Goal: Task Accomplishment & Management: Use online tool/utility

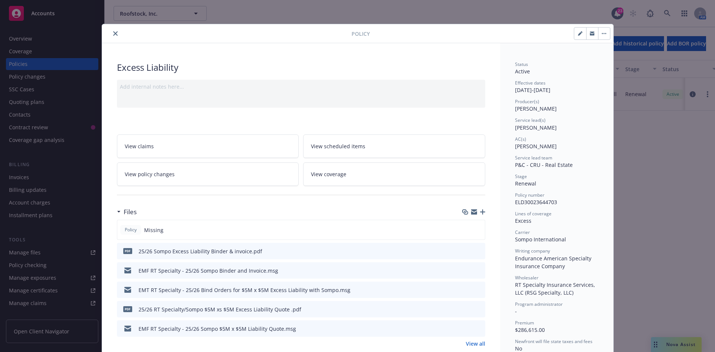
click at [113, 33] on icon "close" at bounding box center [115, 33] width 4 height 4
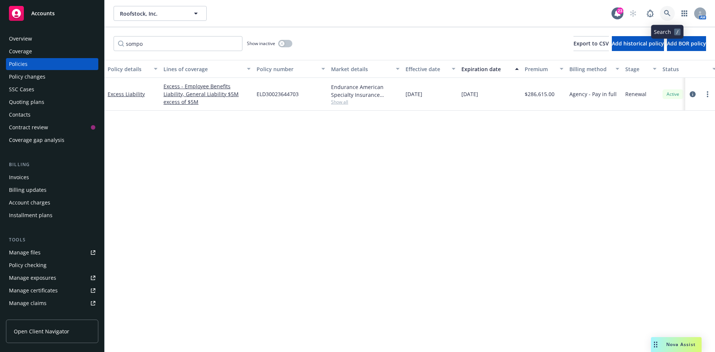
click at [663, 13] on link at bounding box center [667, 13] width 15 height 15
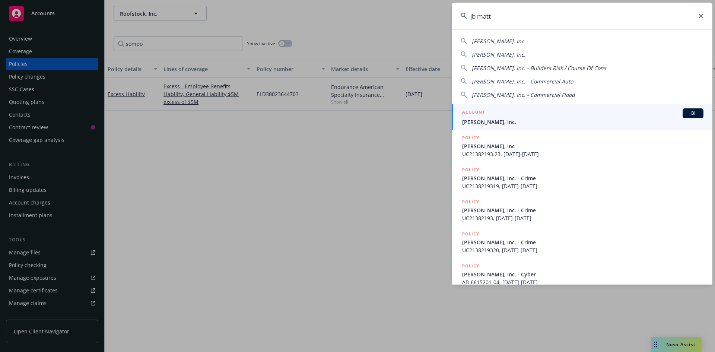
type input "jb matt"
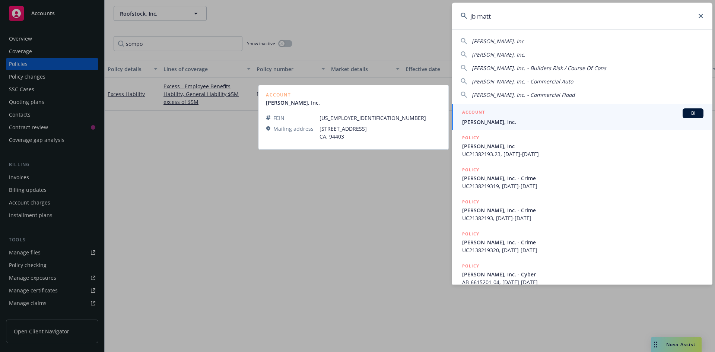
click at [499, 122] on span "[PERSON_NAME], Inc." at bounding box center [582, 122] width 241 height 8
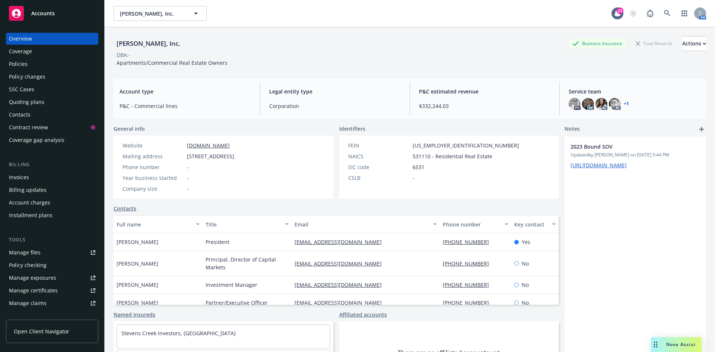
click at [53, 66] on div "Policies" at bounding box center [52, 64] width 86 height 12
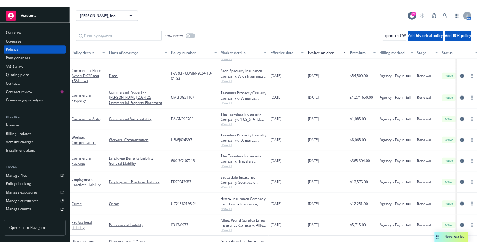
scroll to position [149, 0]
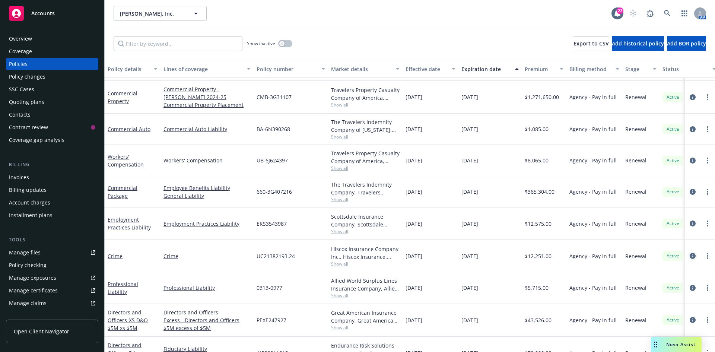
click at [690, 256] on link "circleInformation" at bounding box center [692, 255] width 9 height 9
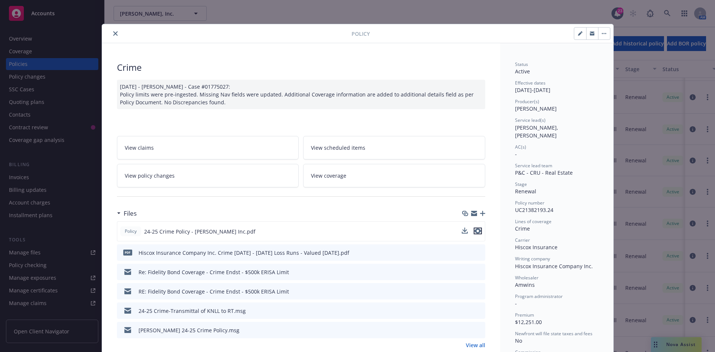
click at [477, 230] on icon "preview file" at bounding box center [477, 230] width 7 height 5
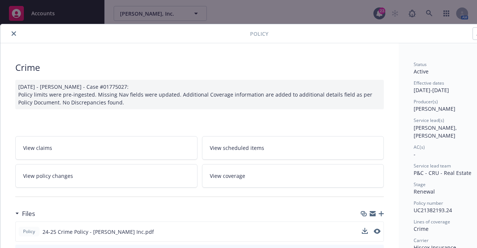
scroll to position [149, 0]
click at [15, 31] on button "close" at bounding box center [13, 33] width 9 height 9
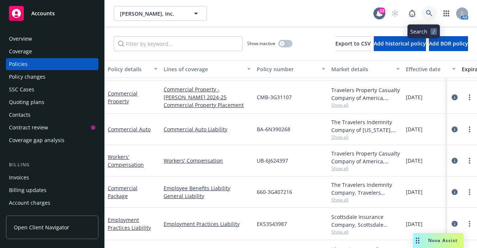
click at [426, 10] on icon at bounding box center [429, 13] width 7 height 7
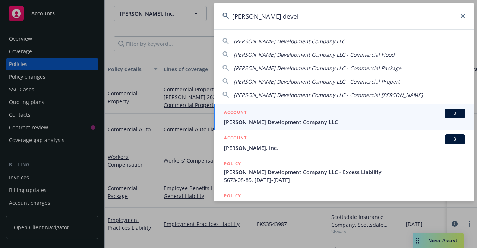
type input "jones devel"
click at [269, 119] on span "Jones Development Company LLC" at bounding box center [344, 122] width 241 height 8
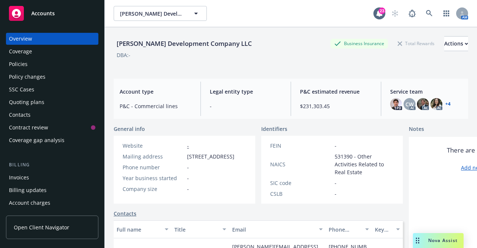
click at [35, 63] on div "Policies" at bounding box center [52, 64] width 86 height 12
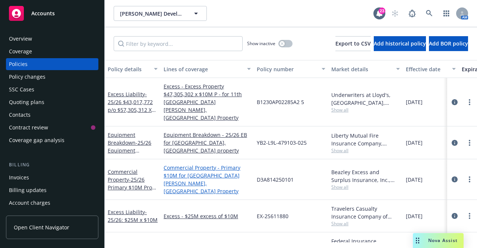
scroll to position [186, 0]
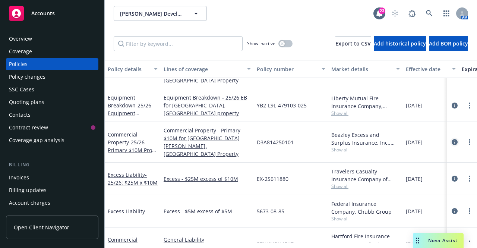
click at [451, 139] on icon "circleInformation" at bounding box center [454, 142] width 6 height 6
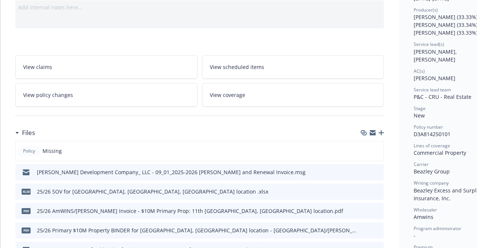
scroll to position [112, 0]
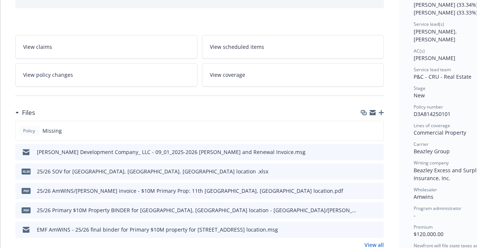
click at [381, 110] on icon "button" at bounding box center [380, 112] width 5 height 5
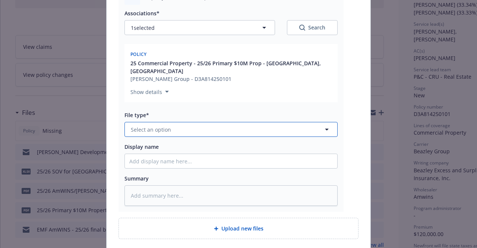
click at [163, 126] on button "Select an option" at bounding box center [230, 129] width 213 height 15
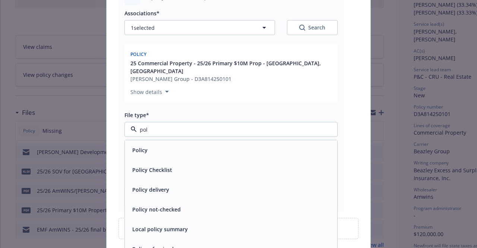
type input "poli"
click at [159, 144] on div "Policy" at bounding box center [230, 149] width 203 height 11
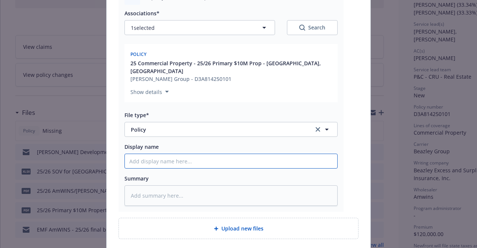
click at [184, 160] on input "Display name" at bounding box center [231, 161] width 212 height 14
type textarea "x"
type input "2"
type textarea "x"
type input "25"
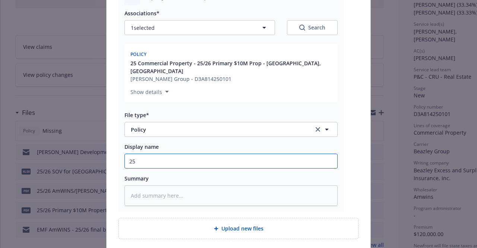
type textarea "x"
type input "25/"
type textarea "x"
type input "25/2"
type textarea "x"
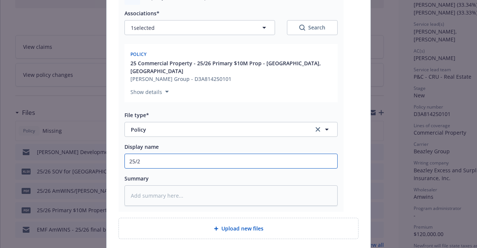
type input "25/26"
type textarea "x"
type input "25/26"
type textarea "x"
type input "25/26 B"
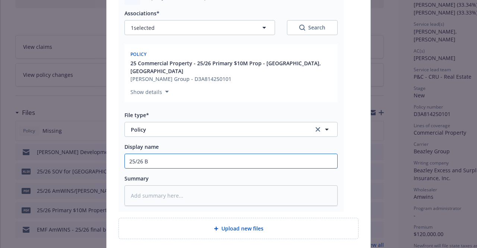
type textarea "x"
type input "25/26 Be"
type textarea "x"
type input "25/26 Bea"
type textarea "x"
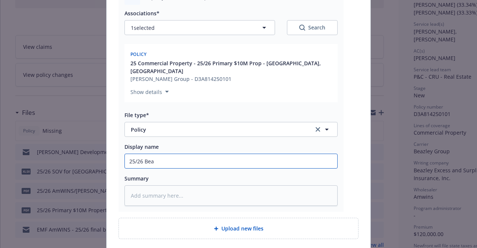
type input "25/26 Beaz"
type textarea "x"
type input "25/26 Beazl"
type textarea "x"
type input "25/26 Beazle"
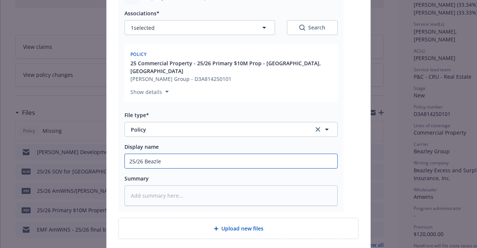
type textarea "x"
type input "25/26 Beazley"
type textarea "x"
type input "25/26 Beazley/"
type textarea "x"
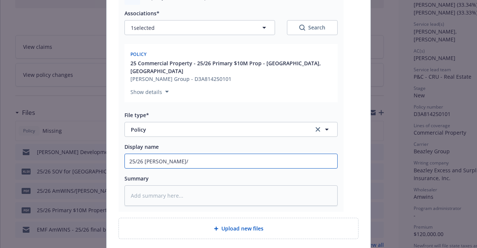
type input "25/26 Beazley/A"
type textarea "x"
type input "25/26 Beazley/Am"
type textarea "x"
type input "25/26 Beazley/Amw"
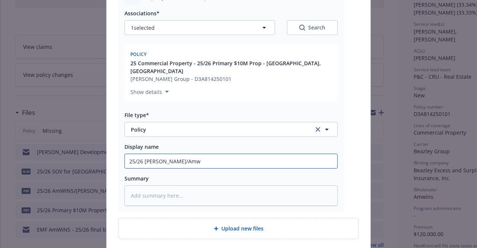
type textarea "x"
type input "25/26 Beazley/Amwi"
type textarea "x"
type input "25/26 Beazley/Amwin"
type textarea "x"
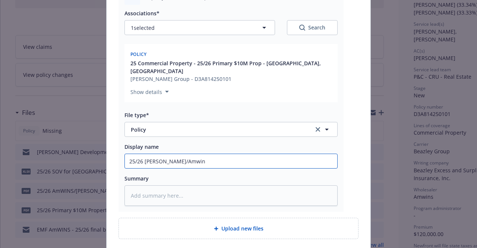
type input "25/26 Beazley/Amwins"
type textarea "x"
type input "25/26 Beazley/Amwins"
type textarea "x"
type input "25/26 Beazley/Amwins P"
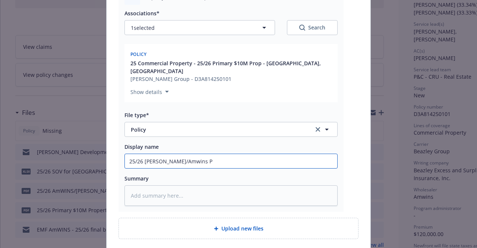
type textarea "x"
type input "25/26 Beazley/Amwins Pr"
type textarea "x"
type input "25/26 Beazley/Amwins Pri"
type textarea "x"
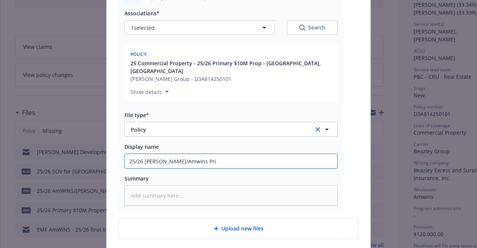
type input "25/26 Beazley/Amwins Prim"
type textarea "x"
type input "25/26 Beazley/Amwins Prima"
type textarea "x"
type input "25/26 Beazley/Amwins Primar"
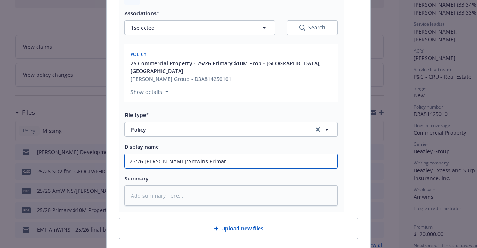
type textarea "x"
type input "25/26 Beazley/Amwins Primary"
type textarea "x"
type input "25/26 Beazley/Amwins Primary"
type textarea "x"
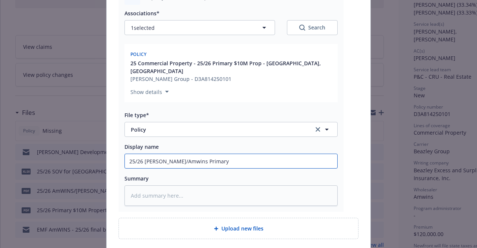
type input "25/26 Beazley/Amwins Primary $"
type textarea "x"
type input "25/26 Beazley/Amwins Primary $1"
type textarea "x"
type input "25/26 Beazley/Amwins Primary $10"
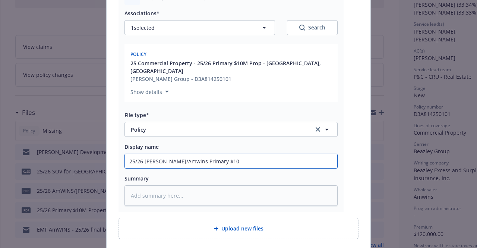
type textarea "x"
type input "25/26 Beazley/Amwins Primary $10M"
type textarea "x"
type input "25/26 Beazley/Amwins Primary $10M"
type textarea "x"
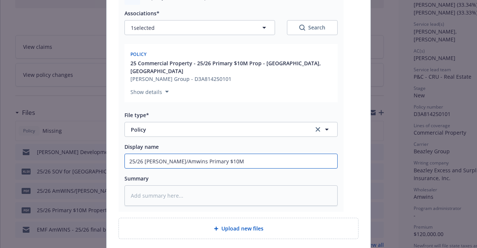
type input "25/26 Beazley/Amwins Primary $10M P"
type textarea "x"
type input "25/26 Beazley/Amwins Primary $10M Pro"
type textarea "x"
type input "25/26 Beazley/Amwins Primary $10M Prop"
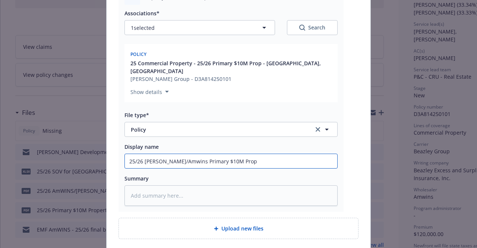
type textarea "x"
type input "25/26 Beazley/Amwins Primary $10M Prope"
type textarea "x"
type input "25/26 Beazley/Amwins Primary $10M Proper"
type textarea "x"
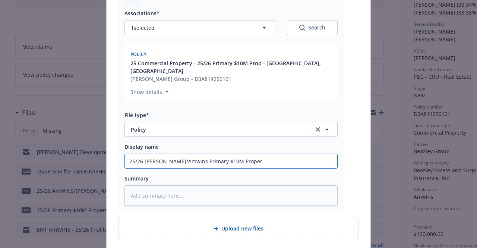
type input "25/26 Beazley/Amwins Primary $10M Propert"
type textarea "x"
type input "25/26 Beazley/Amwins Primary $10M Property"
type textarea "x"
type input "25/26 Beazley/Amwins Primary $10M Property"
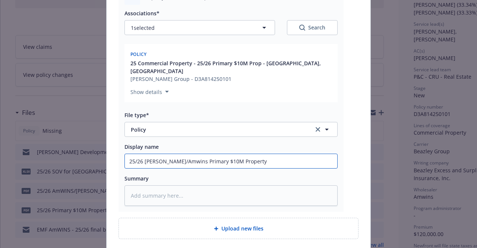
type textarea "x"
type input "25/26 Beazley/Amwins Primary $10M Property P"
type textarea "x"
type input "25/26 Beazley/Amwins Primary $10M Property Po"
type textarea "x"
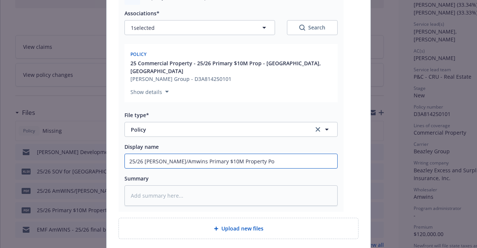
type input "25/26 Beazley/Amwins Primary $10M Property Pol"
type textarea "x"
type input "25/26 Beazley/Amwins Primary $10M Property Poli"
type textarea "x"
type input "25/26 Beazley/Amwins Primary $10M Property Polic"
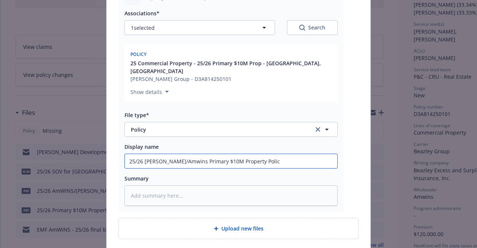
type textarea "x"
type input "25/26 Beazley/Amwins Primary $10M Property Policy"
type textarea "x"
type input "25/26 Beazley/Amwins Primary $10M Property Policy"
type textarea "x"
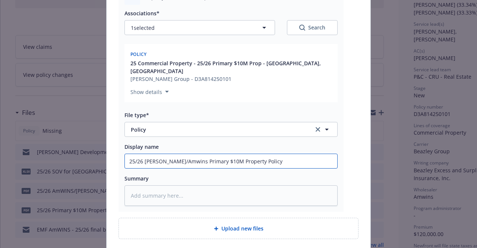
type input "25/26 Beazley/Amwins Primary $10M Property Policy -"
type textarea "x"
type input "25/26 Beazley/Amwins Primary $10M Property Policy -"
type textarea "x"
type input "25/26 Beazley/Amwins Primary $10M Property Policy - 1"
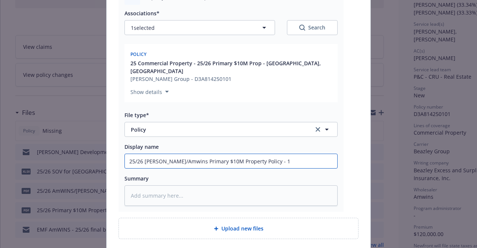
type textarea "x"
type input "25/26 Beazley/Amwins Primary $10M Property Policy - 11"
type textarea "x"
type input "25/26 Beazley/Amwins Primary $10M Property Policy - 11t"
type textarea "x"
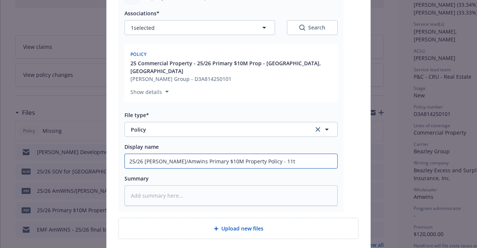
type input "25/26 Beazley/Amwins Primary $10M Property Policy - 11th"
type textarea "x"
type input "25/26 Beazley/Amwins Primary $10M Property Policy - 11th"
type textarea "x"
type input "25/26 Beazley/Amwins Primary $10M Property Policy - 11th S"
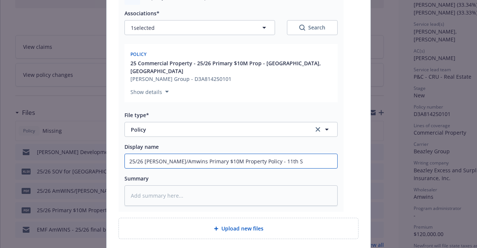
type textarea "x"
type input "25/26 Beazley/Amwins Primary $10M Property Policy - 11th St"
type textarea "x"
type input "25/26 Beazley/Amwins Primary $10M Property Policy - 11th Str"
type textarea "x"
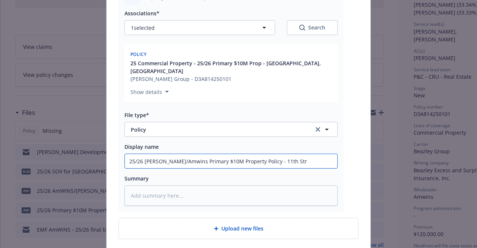
type input "25/26 Beazley/Amwins Primary $10M Property Policy - 11th Stre"
type textarea "x"
type input "25/26 Beazley/Amwins Primary $10M Property Policy - 11th Stree"
type textarea "x"
type input "25/26 Beazley/Amwins Primary $10M Property Policy - 11th Street"
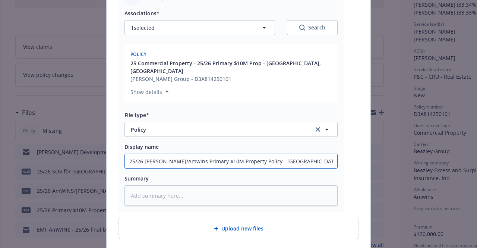
type textarea "x"
type input "25/26 Beazley/Amwins Primary $10M Property Policy - 11th Street,"
type textarea "x"
type input "25/26 Beazley/Amwins Primary $10M Property Policy - 11th Street,"
type textarea "x"
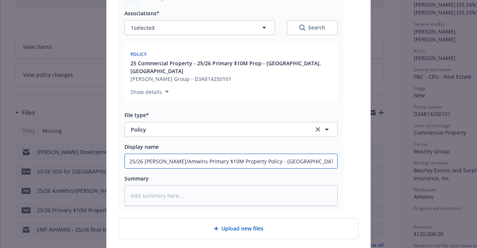
type input "25/26 Beazley/Amwins Primary $10M Property Policy - 11th Street, T"
type textarea "x"
type input "25/26 Beazley/Amwins Primary $10M Property Policy - 11th Street, Tr"
type textarea "x"
type input "25/26 Beazley/Amwins Primary $10M Property Policy - 11th Street, Tra"
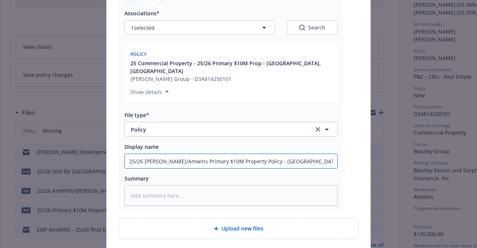
type textarea "x"
type input "25/26 Beazley/Amwins Primary $10M Property Policy - 11th Street, Trac"
type textarea "x"
type input "25/26 Beazley/Amwins Primary $10M Property Policy - 11th Street, Tracy"
type textarea "x"
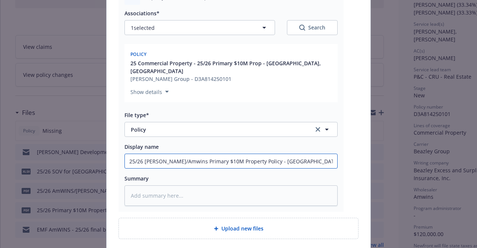
type input "25/26 Beazley/Amwins Primary $10M Property Policy - 11th Street, Tracy,"
type textarea "x"
type input "25/26 Beazley/Amwins Primary $10M Property Policy - 11th Street, Tracy,"
type textarea "x"
type input "25/26 Beazley/Amwins Primary $10M Property Policy - 11th Street, Tracy, C"
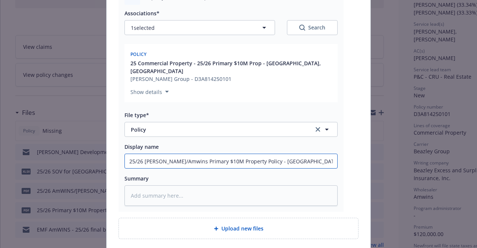
type textarea "x"
type input "25/26 Beazley/Amwins Primary $10M Property Policy - 11th Street, Tracy, CA"
type textarea "x"
type input "25/26 Beazley/Amwins Primary $10M Property Policy - 11th Street, Tracy, CA"
type textarea "x"
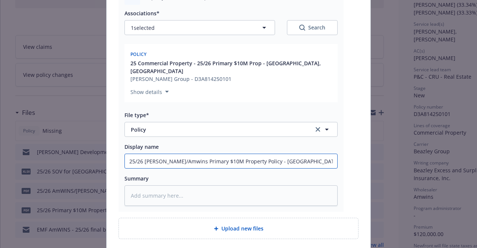
type input "25/26 Beazley/Amwins Primary $10M Property Policy - 11th Street, Tracy, CA l"
type textarea "x"
type input "25/26 Beazley/Amwins Primary $10M Property Policy - 11th Street, Tracy, CA lo"
type textarea "x"
type input "25/26 Beazley/Amwins Primary $10M Property Policy - 11th Street, Tracy, CA loc"
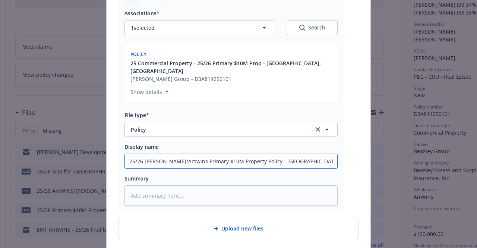
type textarea "x"
type input "25/26 Beazley/Amwins Primary $10M Property Policy - 11th Street, Tracy, CA loca"
type textarea "x"
type input "25/26 Beazley/Amwins Primary $10M Property Policy - 11th Street, Tracy, CA locat"
type textarea "x"
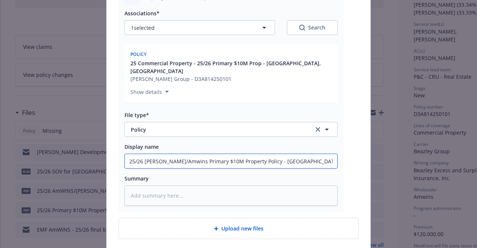
type input "25/26 Beazley/Amwins Primary $10M Property Policy - 11th Street, Tracy, CA loca…"
type textarea "x"
type input "25/26 Beazley/Amwins Primary $10M Property Policy - 11th Street, Tracy, CA loca…"
type textarea "x"
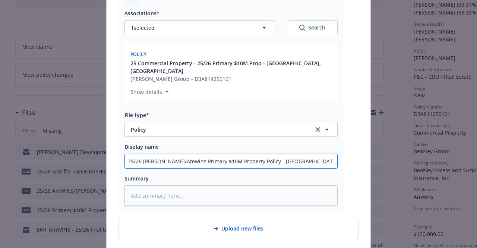
click at [197, 155] on input "25/26 Beazley/Amwins Primary $10M Property Policy - 11th Street, Tracy, CA loca…" at bounding box center [231, 161] width 212 height 14
type input "25/26 Beazley/Amwins Primary $10M Property Policy - 11th Street, Tracy, CA loca…"
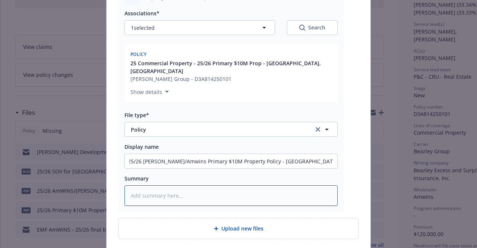
click at [203, 186] on textarea at bounding box center [230, 195] width 213 height 20
paste textarea "25/26 Beazley/Amwins Primary $10M Property Policy - 11th Street, Tracy, CA loca…"
type textarea "x"
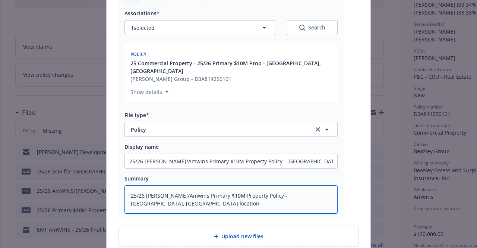
scroll to position [172, 0]
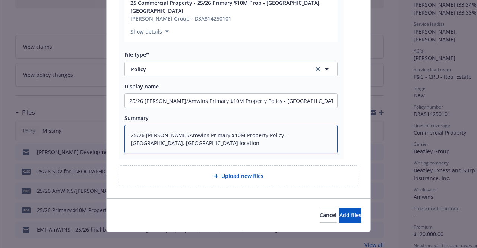
type textarea "25/26 Beazley/Amwins Primary $10M Property Policy - 11th Street, Tracy, CA loca…"
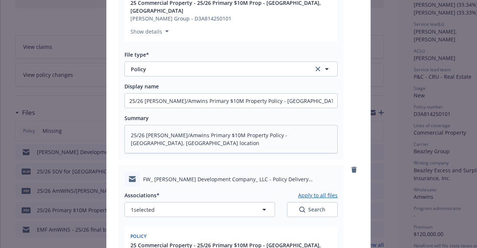
scroll to position [284, 0]
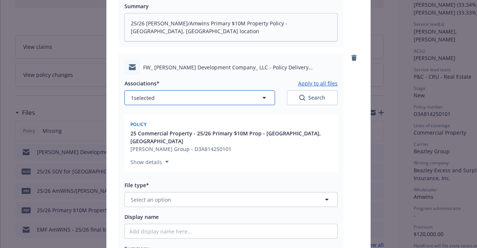
click at [141, 95] on button "1 selected" at bounding box center [199, 97] width 150 height 15
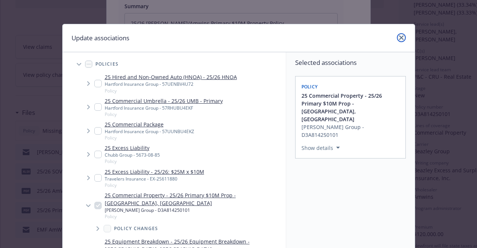
click at [397, 38] on link "close" at bounding box center [401, 37] width 9 height 9
type textarea "x"
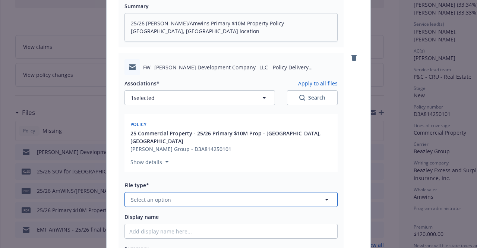
click at [172, 192] on button "Select an option" at bounding box center [230, 199] width 213 height 15
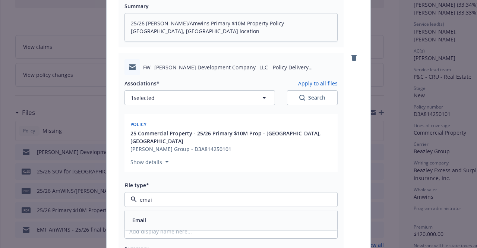
type input "email"
click at [174, 215] on div "Email" at bounding box center [230, 220] width 203 height 11
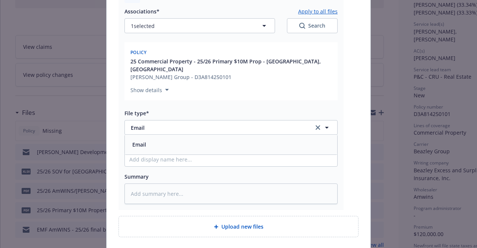
scroll to position [398, 0]
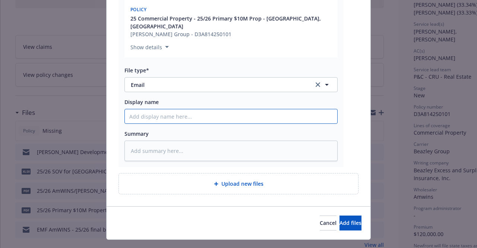
click at [149, 109] on input "Display name" at bounding box center [231, 116] width 212 height 14
type textarea "x"
type input "2"
type textarea "x"
type input "25"
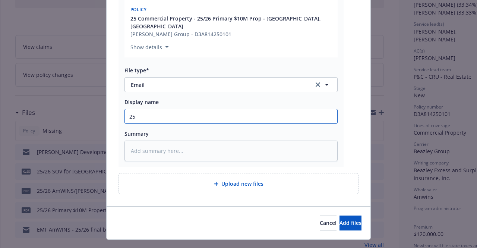
type textarea "x"
type input "25/"
type textarea "x"
type input "25/2"
type textarea "x"
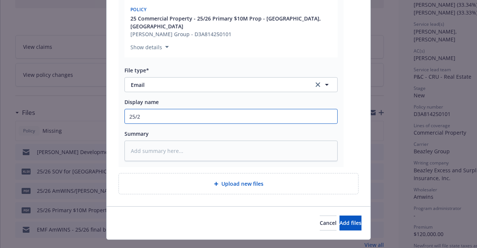
type input "25/26"
type textarea "x"
type input "25/26"
type textarea "x"
type input "25/26"
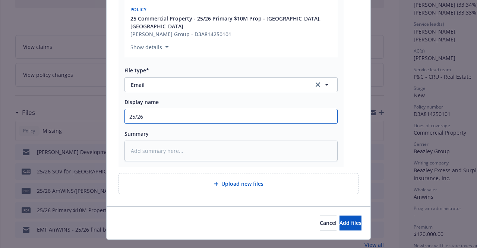
type textarea "x"
type input "25/2"
type textarea "x"
type input "25/"
type textarea "x"
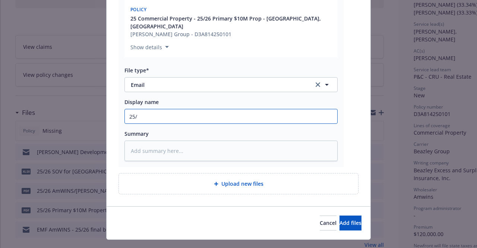
type input "25"
type textarea "x"
type input "2"
type textarea "x"
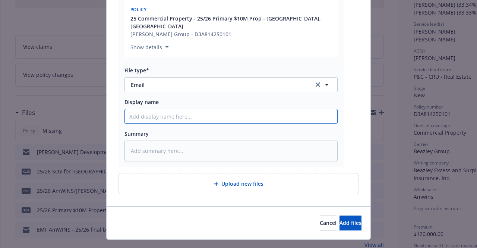
type input "E"
type textarea "x"
type input "EM"
type textarea "x"
paste input "25/26 Beazley/Amwins Primary $10M Property Policy - 11th Street, Tracy, CA loca…"
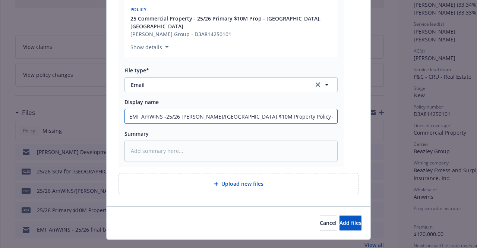
scroll to position [0, 37]
drag, startPoint x: 179, startPoint y: 100, endPoint x: 160, endPoint y: 100, distance: 19.0
click at [158, 109] on input "EMF AmWINS -25/26 Beazley/Amwins Primary $10M Property Policy - 11th Street, Tr…" at bounding box center [231, 116] width 212 height 14
click at [209, 109] on input "EMF AmWINS -25/26 Beazley Primary $10M Property Policy - 11th Street, Tracy, CA…" at bounding box center [231, 116] width 212 height 14
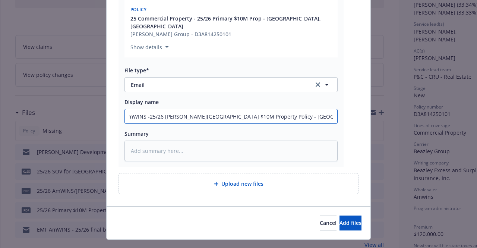
click at [209, 109] on input "EMF AmWINS -25/26 Beazley Primary $10M Property Policy - 11th Street, Tracy, CA…" at bounding box center [231, 116] width 212 height 14
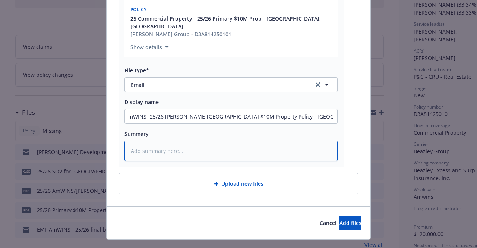
click at [197, 140] on textarea at bounding box center [230, 150] width 213 height 20
paste textarea "EMF AmWINS -25/26 Beazley Primary $10M Property Policy - 11th Street, Tracy, CA…"
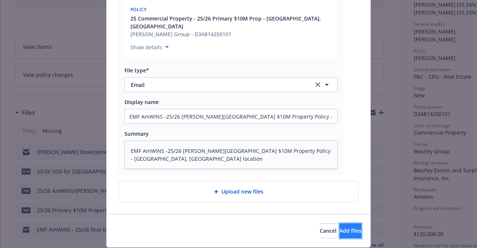
click at [339, 223] on button "Add files" at bounding box center [350, 230] width 22 height 15
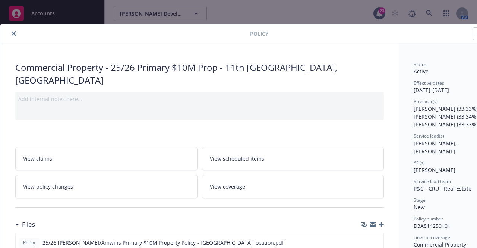
click at [13, 34] on icon "close" at bounding box center [14, 33] width 4 height 4
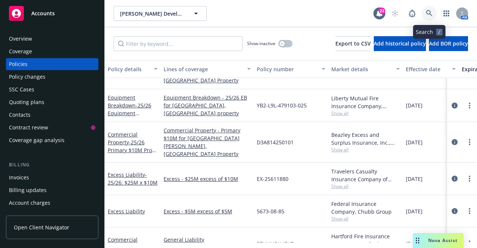
click at [425, 10] on link at bounding box center [429, 13] width 15 height 15
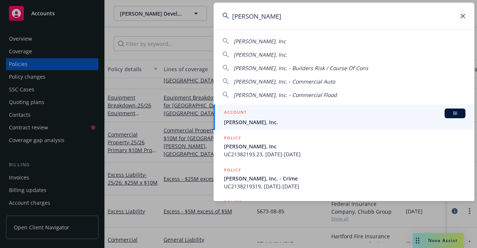
click at [260, 120] on span "[PERSON_NAME], Inc." at bounding box center [344, 122] width 241 height 8
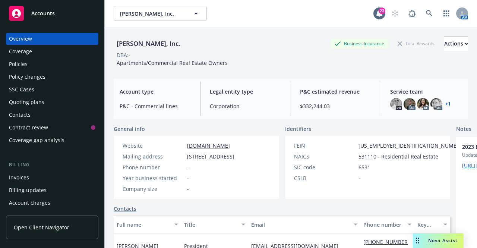
click at [44, 95] on div "Overview Coverage Policies Policy changes SSC Cases Quoting plans Contacts Cont…" at bounding box center [52, 89] width 92 height 113
click at [45, 103] on div "Quoting plans" at bounding box center [52, 102] width 86 height 12
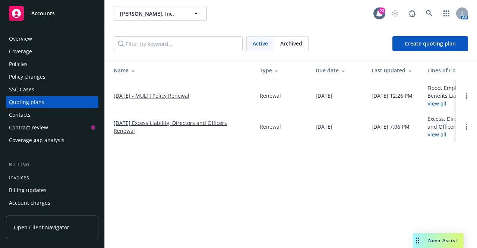
click at [146, 94] on link "[DATE] - MULTI Policy Renewal" at bounding box center [152, 96] width 76 height 8
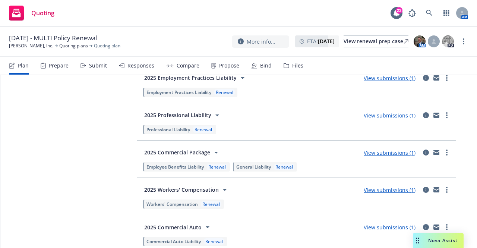
scroll to position [1221, 0]
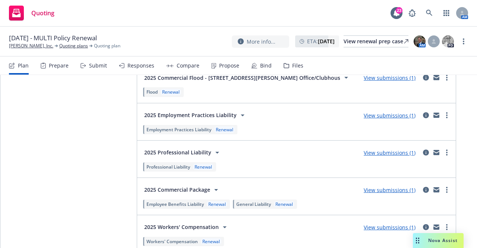
click at [393, 114] on link "View submissions (1)" at bounding box center [389, 115] width 52 height 7
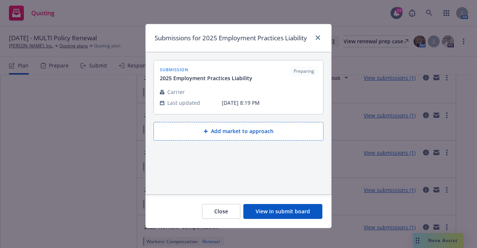
click at [284, 207] on button "View in submit board" at bounding box center [282, 211] width 79 height 15
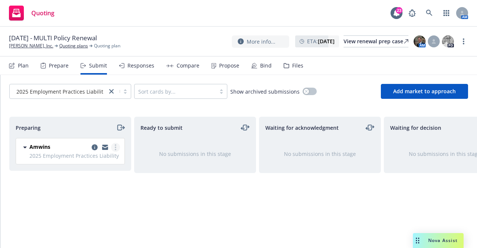
click at [117, 146] on link "more" at bounding box center [115, 147] width 9 height 9
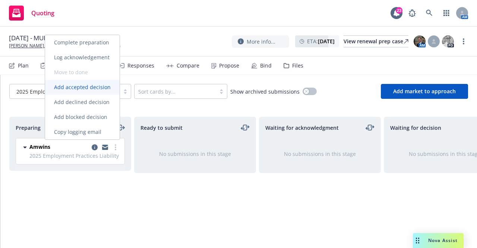
click at [80, 88] on span "Add accepted decision" at bounding box center [82, 86] width 74 height 7
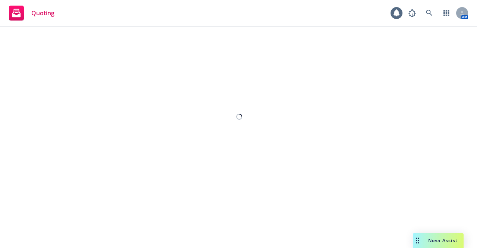
select select "12"
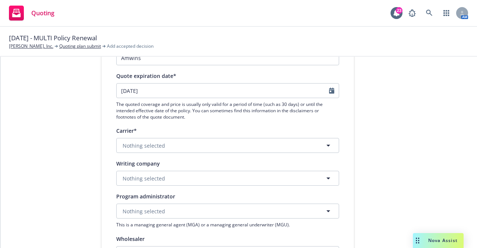
scroll to position [112, 0]
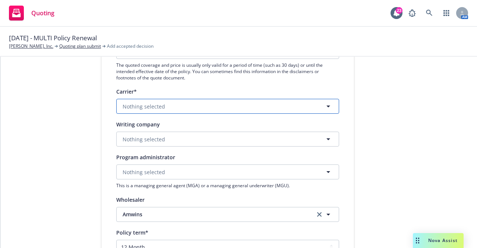
click at [158, 106] on span "Nothing selected" at bounding box center [144, 106] width 42 height 8
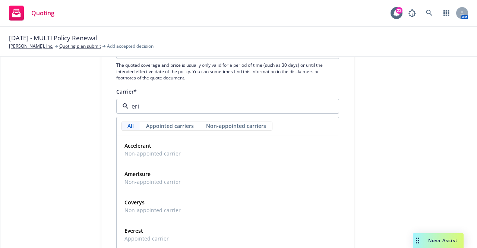
type input "eris"
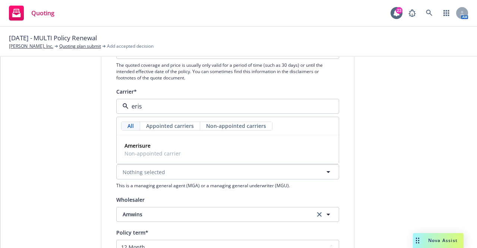
drag, startPoint x: 147, startPoint y: 103, endPoint x: 114, endPoint y: 104, distance: 32.4
click at [116, 104] on div "eris" at bounding box center [227, 106] width 223 height 15
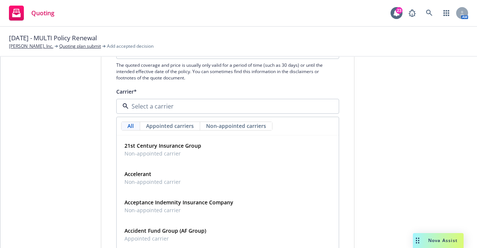
drag, startPoint x: 83, startPoint y: 113, endPoint x: 96, endPoint y: 123, distance: 15.9
click at [83, 114] on div "1 Quote initiation 2 Coverage selection 3 Billing info Quote initiation Display…" at bounding box center [238, 209] width 458 height 499
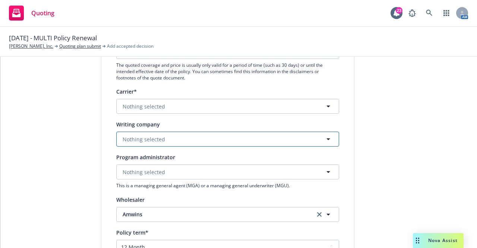
click at [160, 136] on span "Nothing selected" at bounding box center [144, 139] width 42 height 8
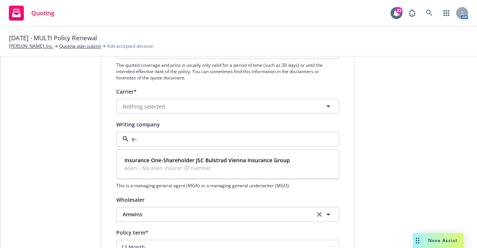
type input "e"
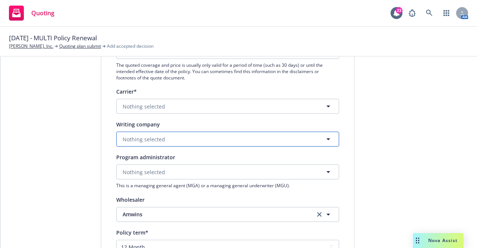
click at [143, 136] on span "Nothing selected" at bounding box center [144, 139] width 42 height 8
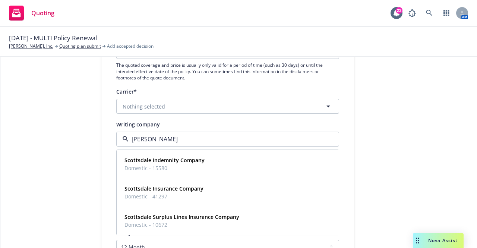
type input "scotts"
click at [151, 196] on span "Domestic - 41297" at bounding box center [163, 196] width 79 height 8
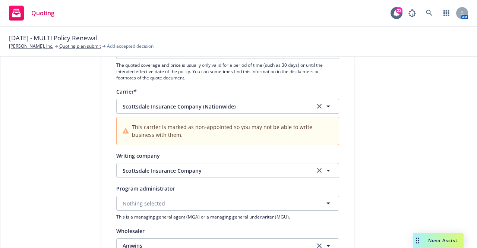
click at [67, 168] on div "1 Quote initiation 2 Coverage selection 3 Billing info" at bounding box center [45, 225] width 82 height 531
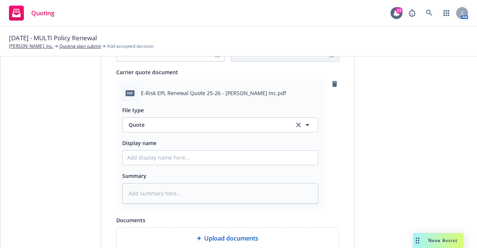
scroll to position [372, 0]
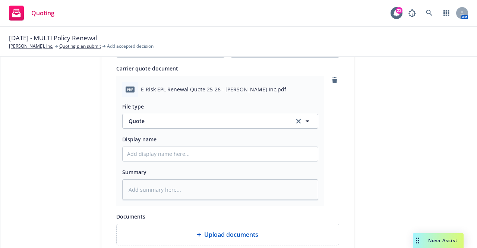
type textarea "x"
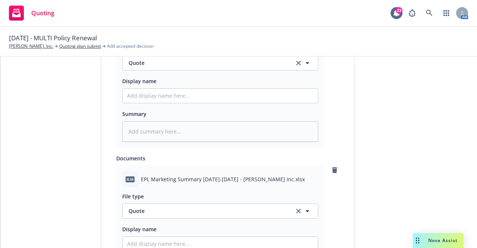
scroll to position [484, 0]
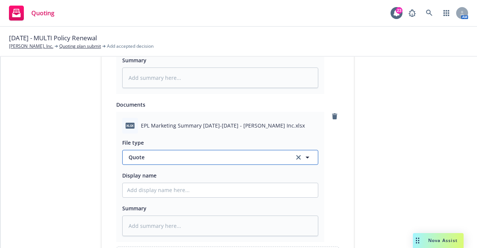
click at [199, 158] on span "Quote" at bounding box center [206, 157] width 157 height 8
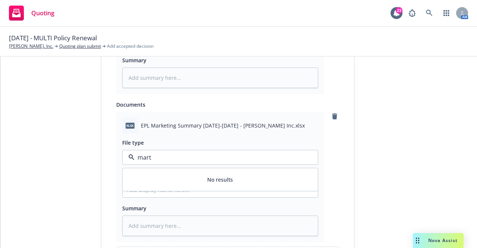
type input "mar"
click at [191, 174] on div "Marketing Summary" at bounding box center [220, 177] width 186 height 11
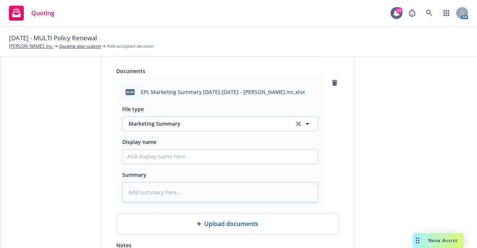
scroll to position [521, 0]
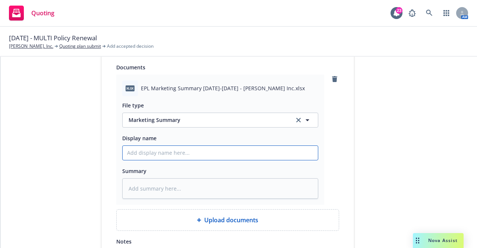
click at [154, 152] on input "Display name" at bounding box center [220, 153] width 195 height 14
type textarea "x"
type input "2"
type textarea "x"
type input "25"
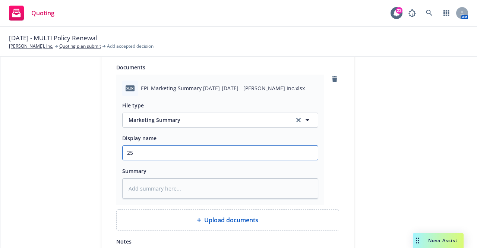
type textarea "x"
type input "25/"
type textarea "x"
type input "25/2"
type textarea "x"
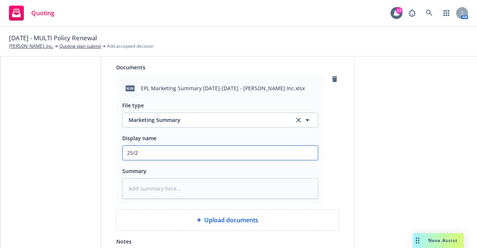
type input "25/26"
type textarea "x"
type input "25/26"
type textarea "x"
type input "25/26 E"
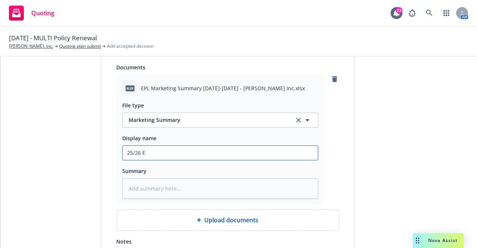
type textarea "x"
type input "25/26 EP"
type textarea "x"
type input "25/26 EPL"
type textarea "x"
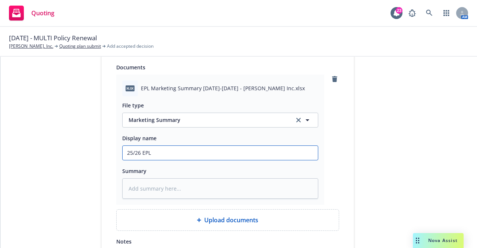
type input "25/26 EP"
type textarea "x"
type input "25/26 E"
type textarea "x"
type input "25/26"
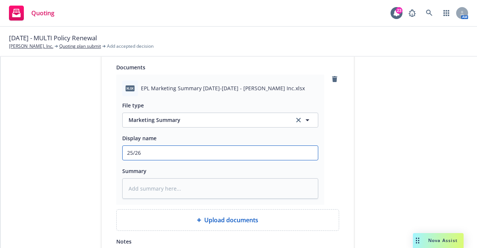
type textarea "x"
type input "25/26 A"
type textarea "x"
type input "25/26 Am"
type textarea "x"
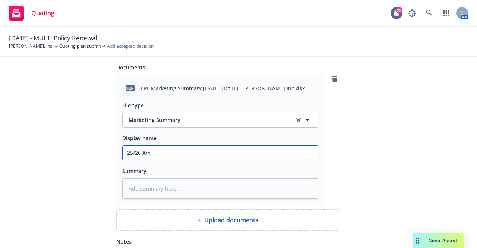
type input "25/26 AmW"
type textarea "x"
type input "25/26 AmWI"
type textarea "x"
type input "25/26 AmWIN"
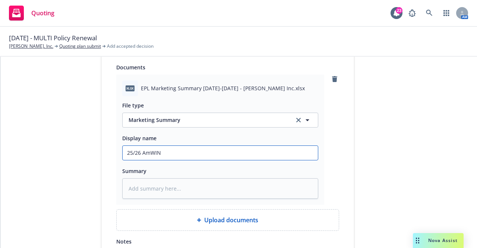
type textarea "x"
type input "25/26 AmWINS"
type textarea "x"
type input "25/26 AmWINS"
type textarea "x"
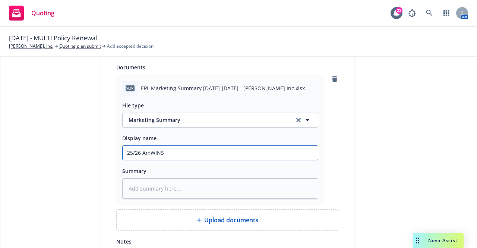
type input "25/26 AmWINS E"
type textarea "x"
type input "25/26 AmWINS EP"
type textarea "x"
type input "25/26 AmWINS EPL"
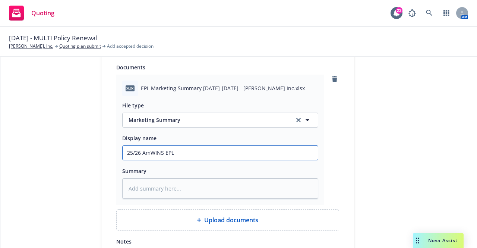
type textarea "x"
type input "25/26 AmWINS EPL"
type textarea "x"
type input "25/26 AmWINS EPL M"
type textarea "x"
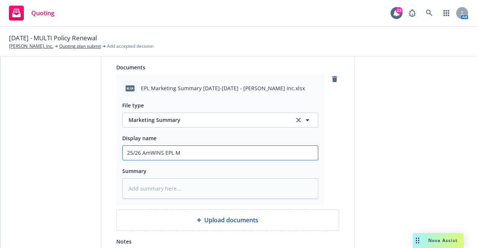
type input "25/26 AmWINS EPL Ma"
type textarea "x"
type input "25/26 AmWINS EPL Mar"
type textarea "x"
type input "25/26 AmWINS EPL Mark"
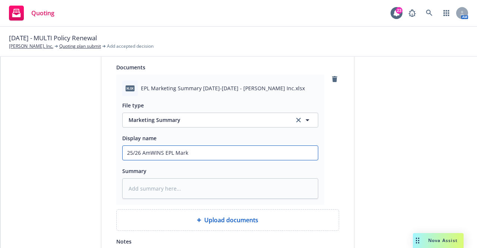
type textarea "x"
type input "25/26 AmWINS EPL Marke"
type textarea "x"
type input "25/26 AmWINS EPL Market"
type textarea "x"
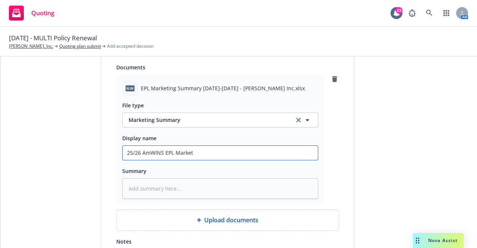
type input "25/26 AmWINS EPL Marketi"
type textarea "x"
type input "25/26 AmWINS EPL Marketin"
type textarea "x"
type input "25/26 AmWINS EPL Marketing"
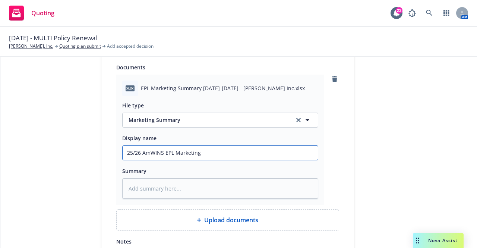
type textarea "x"
type input "25/26 AmWINS EPL Marketing"
type textarea "x"
type input "25/26 AmWINS EPL Marketing S"
type textarea "x"
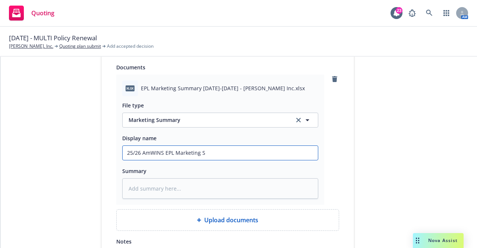
type input "25/26 AmWINS EPL Marketing Su"
type textarea "x"
type input "25/26 AmWINS EPL Marketing Sum"
type textarea "x"
type input "25/26 AmWINS EPL Marketing Summ"
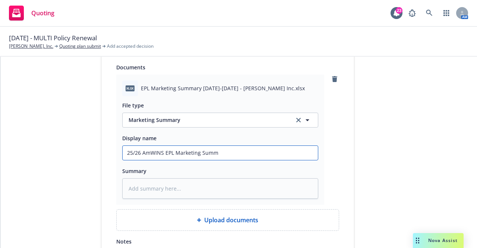
type textarea "x"
type input "25/26 AmWINS EPL Marketing Summa"
type textarea "x"
type input "25/26 AmWINS EPL Marketing Summar"
type textarea "x"
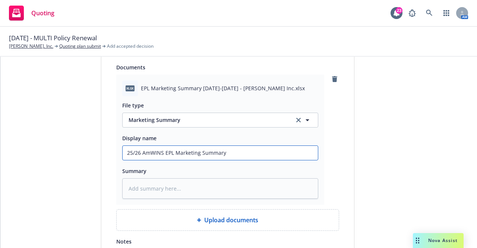
drag, startPoint x: 235, startPoint y: 154, endPoint x: 105, endPoint y: 154, distance: 130.0
type input "25/26 AmWINS EPL Marketing Summary"
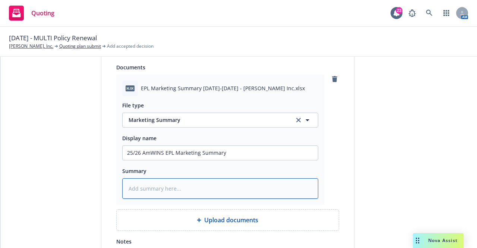
click at [184, 191] on textarea at bounding box center [220, 188] width 196 height 20
paste textarea "25/26 AmWINS EPL Marketing Summary"
type textarea "x"
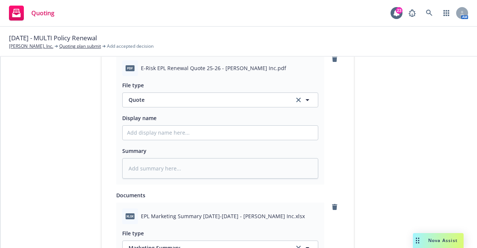
scroll to position [410, 0]
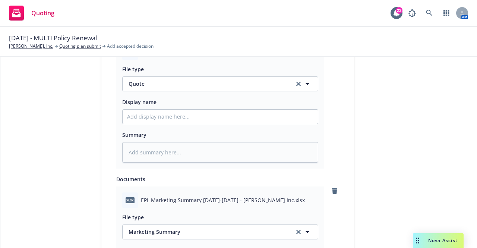
type textarea "25/26 AmWINS EPL Marketing Summary"
click at [177, 114] on input "Display name" at bounding box center [220, 116] width 195 height 14
type textarea "x"
type input "2"
type textarea "x"
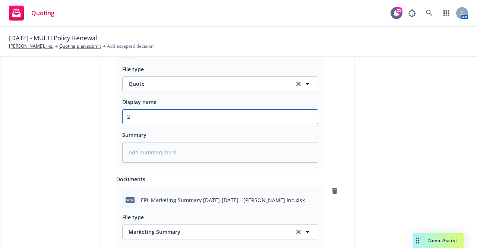
type input "25"
type textarea "x"
type input "25/"
type textarea "x"
type input "25/2"
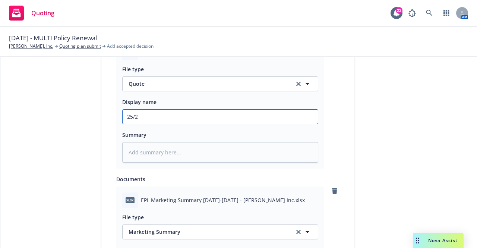
type textarea "x"
type input "25/26"
type textarea "x"
type input "25/26"
type textarea "x"
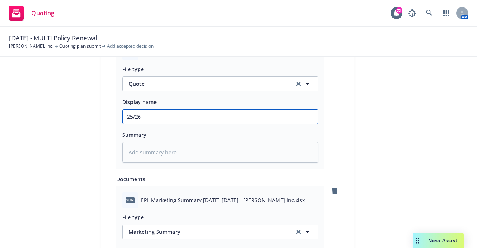
type input "25/26 A"
type textarea "x"
type input "25/26 Am"
type textarea "x"
type input "25/26 AmW"
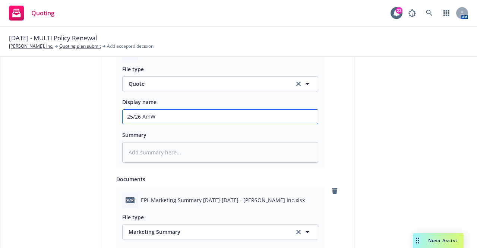
type textarea "x"
type input "25/26 AmWI"
type textarea "x"
type input "25/26 AmWIN"
type textarea "x"
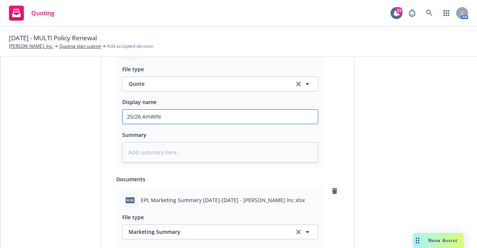
type input "25/26 AmWINS"
type textarea "x"
type input "25/26 AmWINS/"
type textarea "x"
type input "25/26 AmWINS/S"
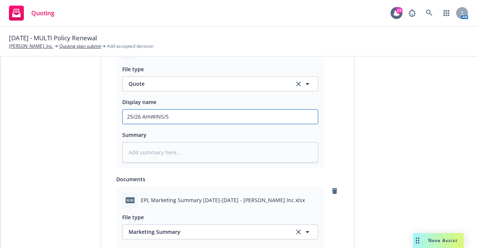
type textarea "x"
type input "25/26 AmWINS/"
type textarea "x"
type input "25/26 AmWINS/R"
type textarea "x"
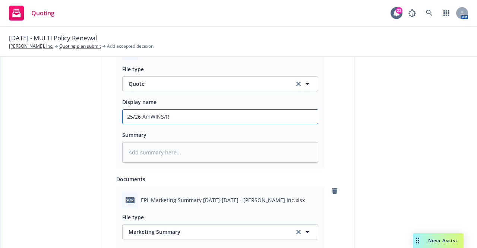
type input "25/26 AmWINS/"
type textarea "x"
type input "25/26 AmWINS/E"
type textarea "x"
type input "25/26 AmWINS/E0"
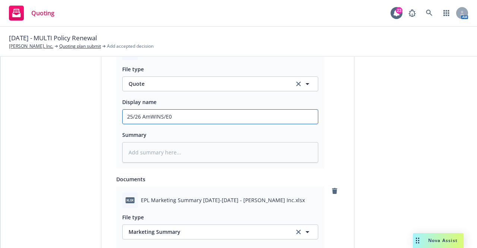
type textarea "x"
type input "25/26 AmWINS/E"
type textarea "x"
type input "25/26 AmWINS/E-"
type textarea "x"
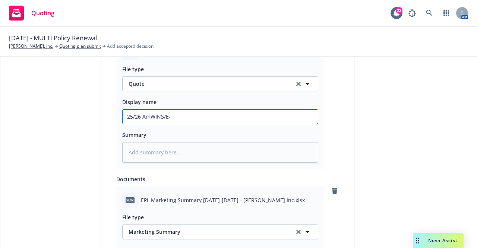
type input "25/26 AmWINS/E-R"
type textarea "x"
type input "25/26 AmWINS/E-Ri"
type textarea "x"
type input "25/26 AmWINS/E-Ris"
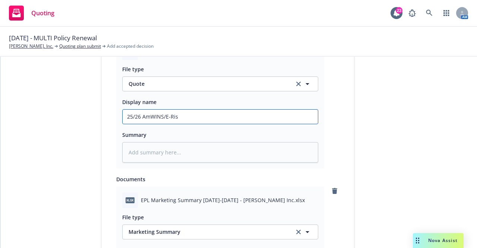
type textarea "x"
type input "25/26 AmWINS/E-Risk"
type textarea "x"
type input "25/26 AmWINS/E-Risk"
type textarea "x"
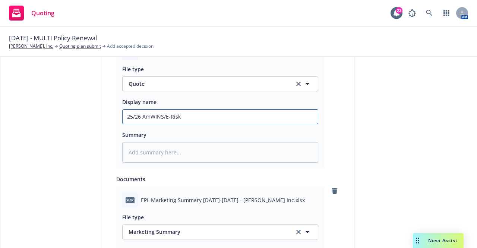
type input "25/26 AmWINS/E-Risk E"
type textarea "x"
type input "25/26 AmWINS/E-Risk EP"
type textarea "x"
type input "25/26 AmWINS/E-Risk EPL"
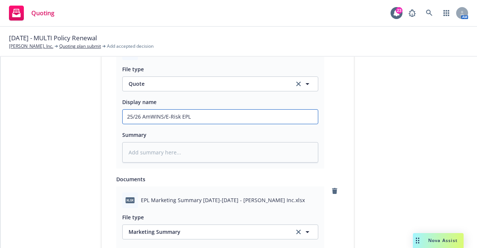
type textarea "x"
type input "25/26 AmWINS/E-Risk EPL R"
type textarea "x"
type input "25/26 AmWINS/E-Risk EPL Re"
type textarea "x"
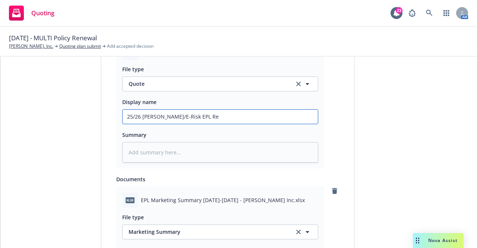
type input "25/26 AmWINS/E-Risk EPL Ren"
type textarea "x"
type input "25/26 AmWINS/E-Risk EPL Rene"
type textarea "x"
type input "25/26 AmWINS/E-Risk EPL Renew"
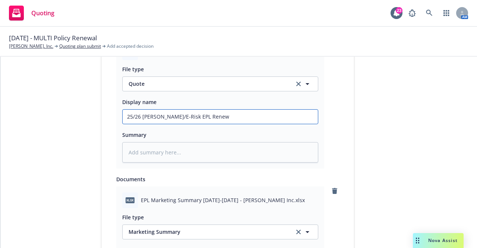
type textarea "x"
type input "25/26 AmWINS/E-Risk EPL Renewa"
type textarea "x"
type input "25/26 AmWINS/E-Risk EPL Renewal"
type textarea "x"
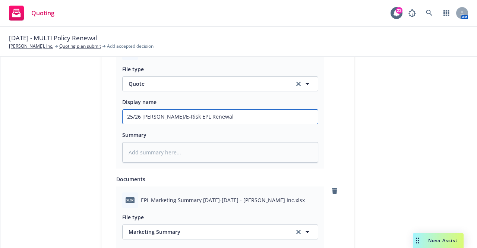
type input "25/26 AmWINS/E-Risk EPL Renewal"
type textarea "x"
type input "25/26 AmWINS/E-Risk EPL Renewal Q"
type textarea "x"
type input "25/26 AmWINS/E-Risk EPL Renewal Qu"
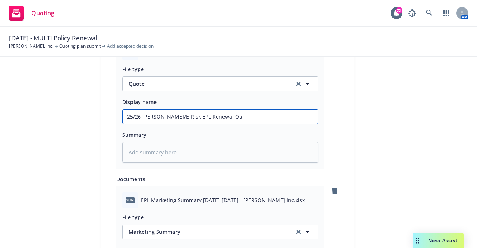
type textarea "x"
type input "25/26 AmWINS/E-Risk EPL Renewal Quo"
type textarea "x"
type input "25/26 AmWINS/E-Risk EPL Renewal Quot"
type textarea "x"
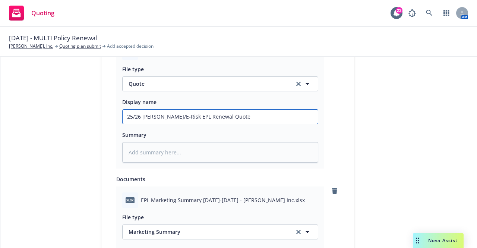
drag, startPoint x: 239, startPoint y: 114, endPoint x: 60, endPoint y: 116, distance: 178.8
click at [60, 116] on div "1 Quote initiation 2 Coverage selection 3 Billing info Quote initiation Display…" at bounding box center [238, 48] width 458 height 773
type input "25/26 AmWINS/E-Risk EPL Renewal Quote"
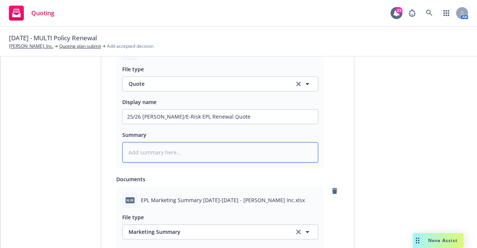
click at [162, 152] on textarea at bounding box center [220, 152] width 196 height 20
paste textarea "25/26 AmWINS/E-Risk EPL Renewal Quote"
type textarea "x"
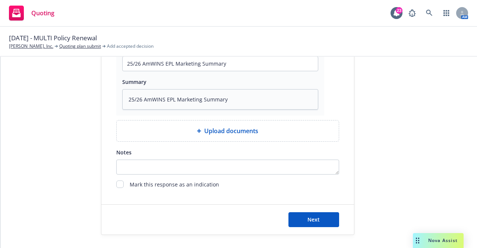
scroll to position [612, 0]
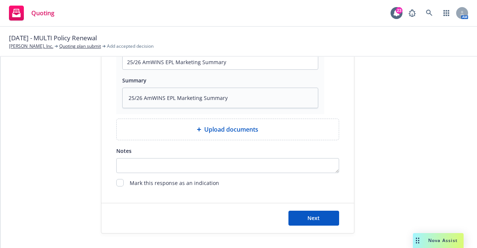
type textarea "25/26 AmWINS/E-Risk EPL Renewal Quote"
type textarea "x"
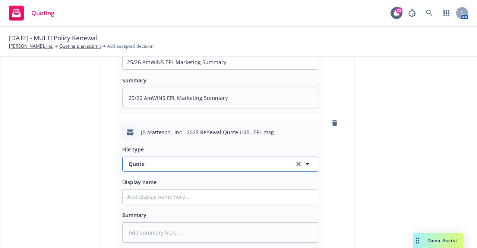
click at [165, 169] on button "Quote" at bounding box center [220, 163] width 196 height 15
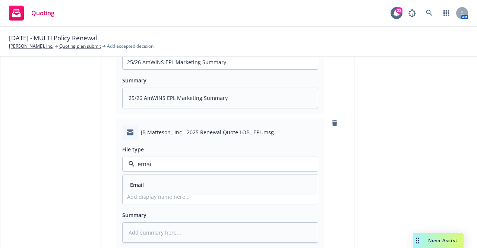
type input "email"
click at [167, 184] on div "Email" at bounding box center [220, 184] width 186 height 11
click at [168, 195] on input "Display name" at bounding box center [220, 197] width 195 height 14
type textarea "x"
type input "E"
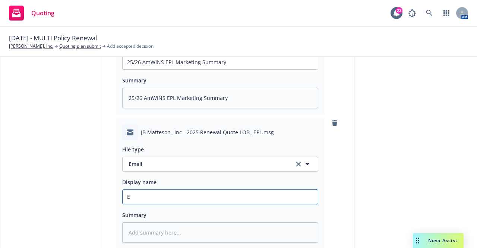
type textarea "x"
type input "EM"
type textarea "x"
type input "EMF"
type textarea "x"
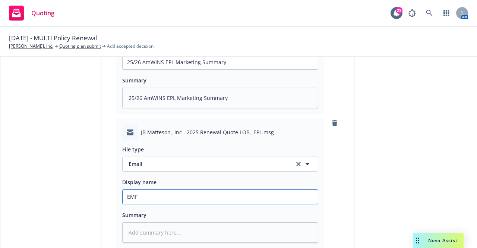
type input "EMF"
type textarea "x"
type input "EMF A"
type textarea "x"
type input "EMF Am"
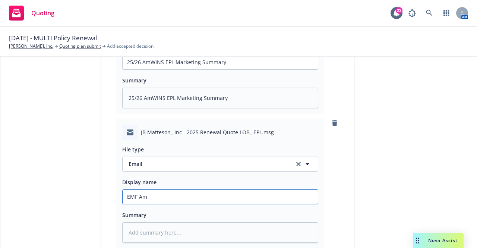
type textarea "x"
type input "EMF AmW"
type textarea "x"
type input "EMF AmWI"
type textarea "x"
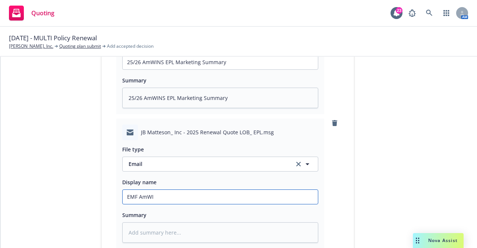
type input "EMF AmWIN"
type textarea "x"
type input "EMF AmWINS"
type textarea "x"
type input "EMF AmWINS -"
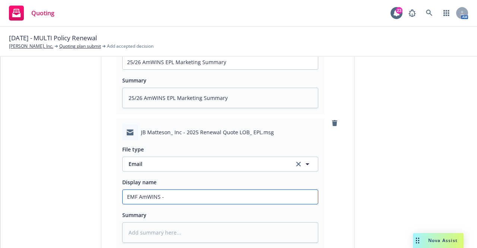
type textarea "x"
click at [217, 195] on input "EMF AmWINS - 25/26 E-risk/Scottsdale EPL Renewal Quote, Marketing Summary and F…" at bounding box center [220, 197] width 195 height 14
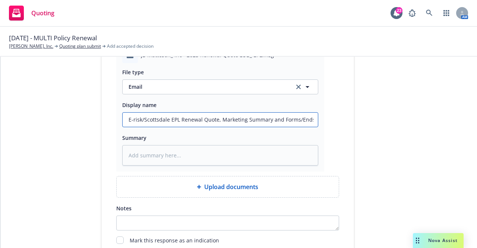
scroll to position [724, 0]
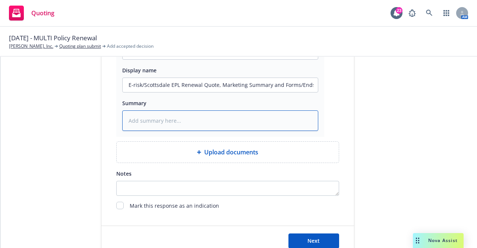
click at [211, 115] on textarea at bounding box center [220, 120] width 196 height 20
paste textarea "EMF AmWINS - 25/26 E-risk/Scottsdale EPL Renewal Quote, Marketing Summary and F…"
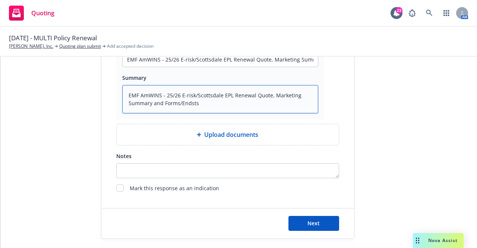
scroll to position [754, 0]
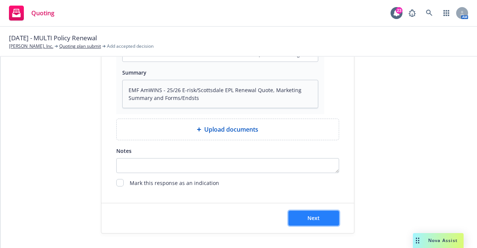
click at [311, 225] on button "Next" at bounding box center [313, 217] width 51 height 15
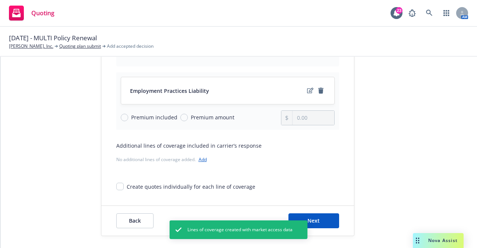
scroll to position [89, 0]
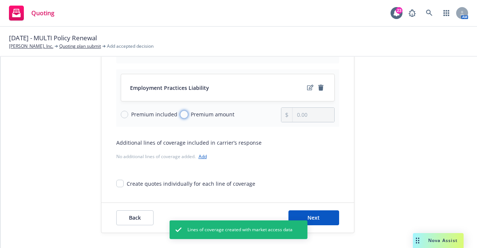
click at [180, 114] on input "Premium amount" at bounding box center [183, 114] width 7 height 7
click at [307, 115] on input "0.00" at bounding box center [312, 115] width 41 height 14
drag, startPoint x: 308, startPoint y: 114, endPoint x: 277, endPoint y: 112, distance: 31.0
click at [281, 111] on div "0.00" at bounding box center [308, 114] width 54 height 15
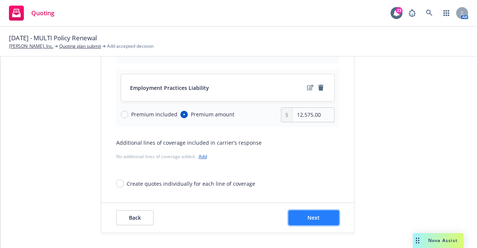
click at [321, 215] on button "Next" at bounding box center [313, 217] width 51 height 15
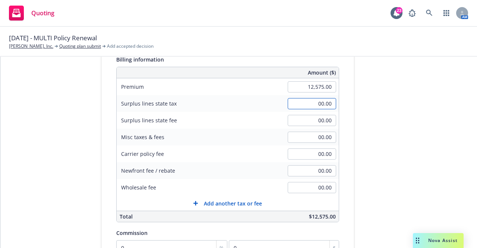
click at [300, 103] on input "00.00" at bounding box center [311, 103] width 48 height 11
click at [314, 120] on input "00.00" at bounding box center [311, 120] width 48 height 11
click at [265, 148] on div "Carrier policy fee 00.00" at bounding box center [228, 153] width 222 height 17
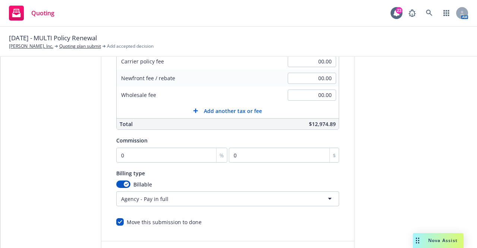
scroll to position [201, 0]
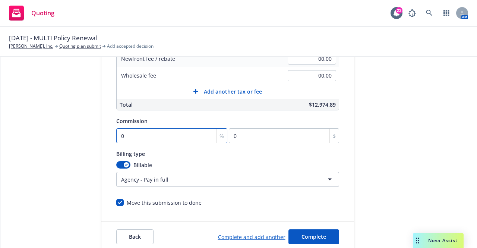
click at [128, 132] on input "0" at bounding box center [171, 135] width 111 height 15
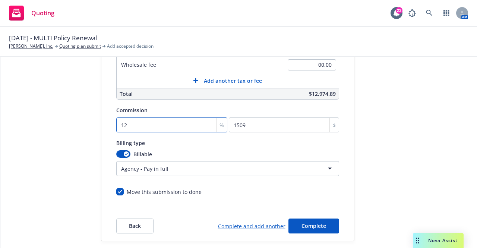
scroll to position [225, 0]
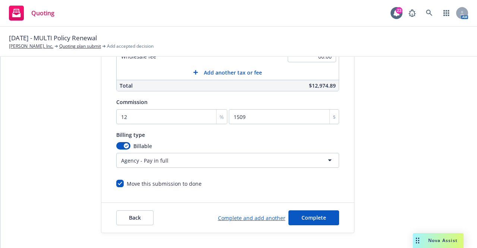
click at [310, 219] on div "Back Complete and add another Complete" at bounding box center [227, 218] width 252 height 30
click at [312, 216] on button "Complete" at bounding box center [313, 217] width 51 height 15
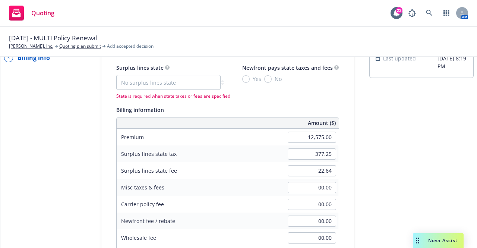
scroll to position [0, 0]
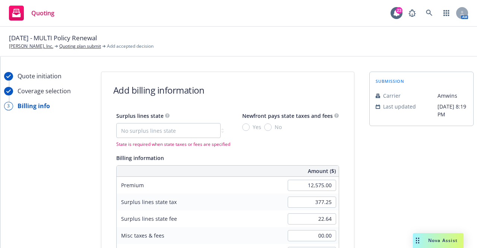
click at [263, 124] on div "Newfront pays state taxes and fees Yes No" at bounding box center [290, 121] width 96 height 20
click at [185, 138] on div "No surplus lines state Alaska Alabama Arkansas Arizona California Colorado Conn…" at bounding box center [173, 135] width 114 height 24
drag, startPoint x: 184, startPoint y: 133, endPoint x: 180, endPoint y: 132, distance: 3.8
click at [184, 132] on select "No surplus lines state Alaska Alabama Arkansas Arizona California Colorado Conn…" at bounding box center [168, 130] width 104 height 15
click at [116, 123] on select "No surplus lines state Alaska Alabama Arkansas Arizona California Colorado Conn…" at bounding box center [168, 130] width 104 height 15
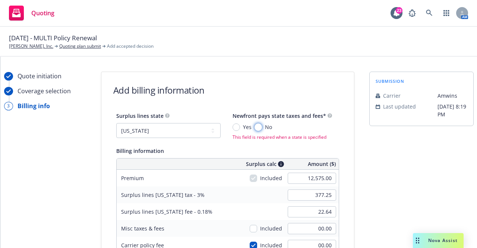
click at [254, 126] on input "No" at bounding box center [257, 126] width 7 height 7
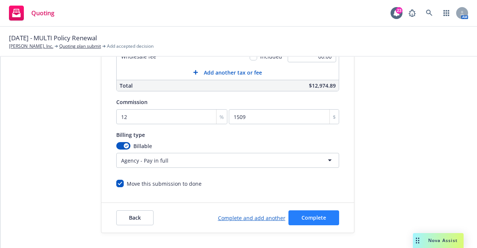
scroll to position [223, 0]
click at [314, 214] on span "Complete" at bounding box center [313, 217] width 25 height 7
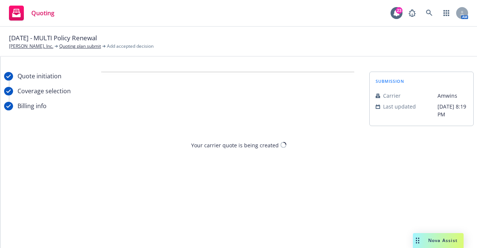
scroll to position [0, 0]
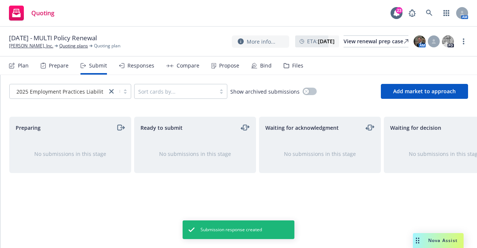
click at [182, 67] on div "Compare" at bounding box center [188, 66] width 23 height 6
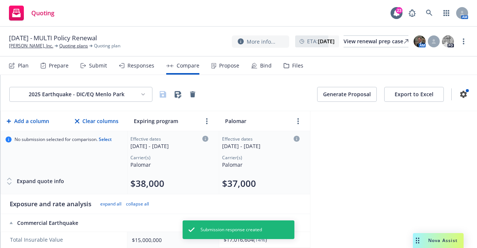
click at [140, 93] on html "Quoting 23 AM 10/01/25 - MULTI Policy Renewal JB Matteson, Inc. Quoting plans Q…" at bounding box center [238, 124] width 477 height 248
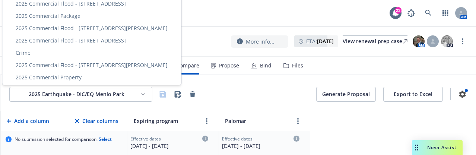
click at [104, 102] on html "Quoting 23 AM 10/01/25 - MULTI Policy Renewal JB Matteson, Inc. Quoting plans Q…" at bounding box center [238, 77] width 476 height 155
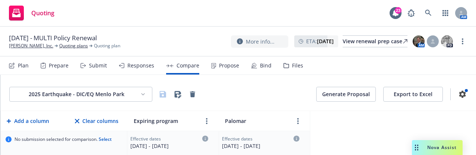
click at [105, 93] on html "Quoting 23 AM 10/01/25 - MULTI Policy Renewal JB Matteson, Inc. Quoting plans Q…" at bounding box center [238, 77] width 476 height 155
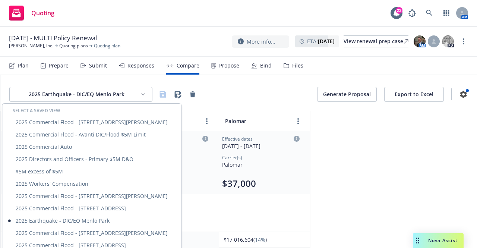
click at [127, 92] on html "Quoting 23 AM 10/01/25 - MULTI Policy Renewal JB Matteson, Inc. Quoting plans Q…" at bounding box center [238, 124] width 477 height 248
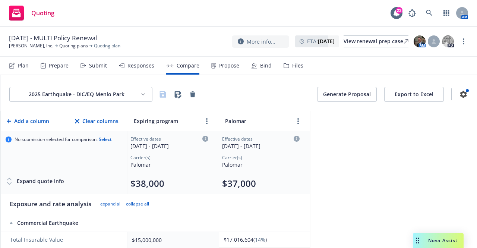
drag, startPoint x: 362, startPoint y: 182, endPoint x: 254, endPoint y: 159, distance: 109.6
click at [362, 182] on div "2025 Earthquake - DIC/EQ Menlo Park Generate Proposal Export to Excel Add a col…" at bounding box center [238, 161] width 476 height 173
click at [25, 61] on div "Plan" at bounding box center [19, 66] width 20 height 18
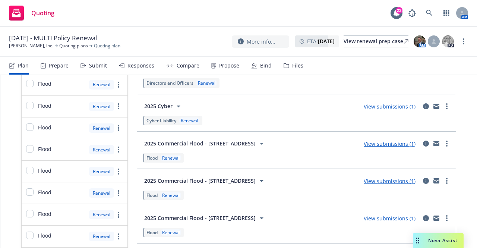
scroll to position [223, 0]
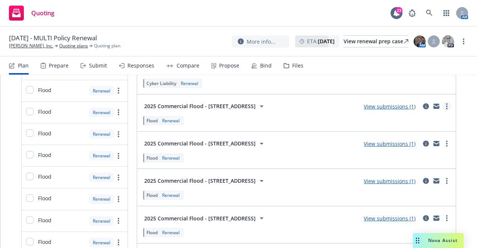
click at [446, 105] on icon "more" at bounding box center [446, 106] width 1 height 6
drag, startPoint x: 294, startPoint y: 176, endPoint x: 300, endPoint y: 176, distance: 6.0
click at [295, 176] on div "2025 Commercial Flood - 4450 El Centro Road Bldg 3 View submissions (1)" at bounding box center [296, 180] width 309 height 15
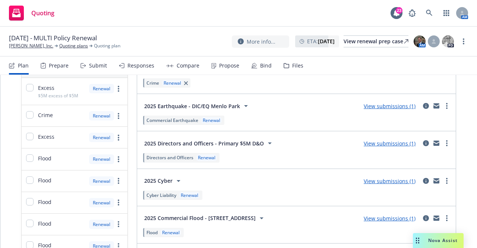
scroll to position [0, 0]
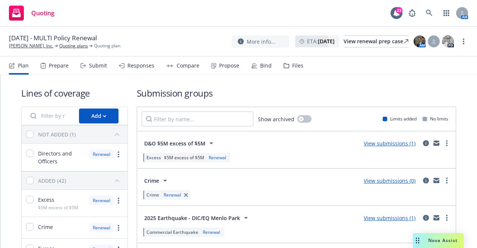
click at [177, 64] on div "Compare" at bounding box center [188, 66] width 23 height 6
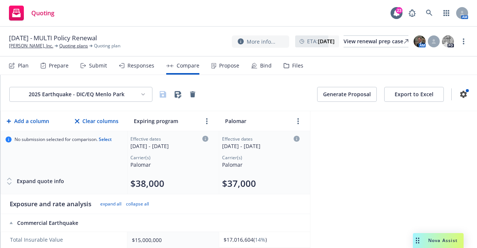
click at [113, 90] on html "Quoting 23 AM 10/01/25 - MULTI Policy Renewal JB Matteson, Inc. Quoting plans Q…" at bounding box center [238, 124] width 477 height 248
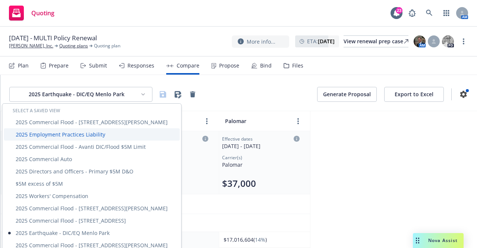
click at [86, 134] on div "2025 Employment Practices Liability" at bounding box center [92, 134] width 176 height 12
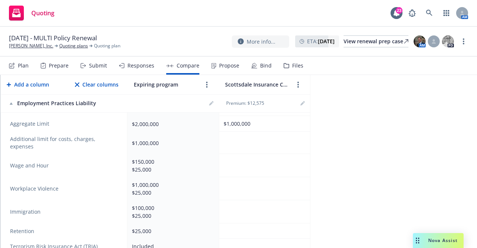
scroll to position [186, 0]
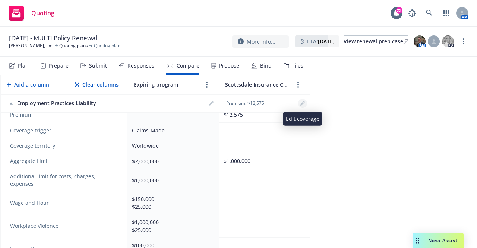
click at [304, 105] on icon "editPencil" at bounding box center [302, 103] width 4 height 4
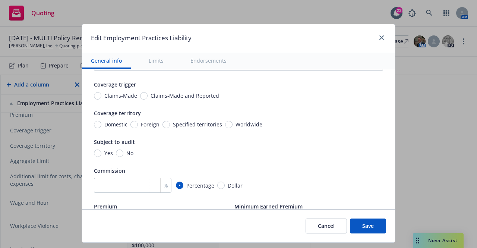
scroll to position [112, 0]
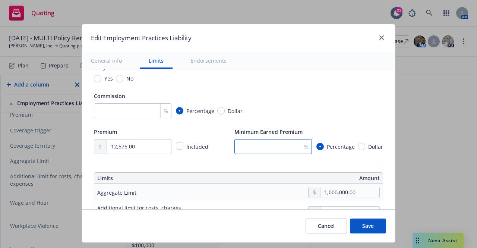
click at [257, 152] on input "number" at bounding box center [272, 146] width 77 height 15
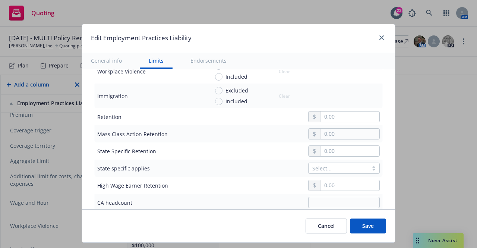
scroll to position [298, 0]
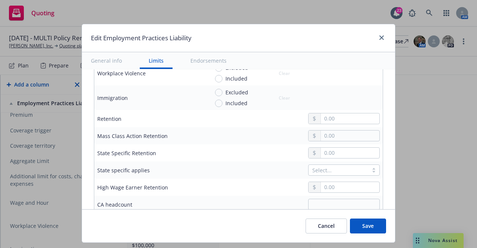
click at [214, 108] on td "Excluded Included Clear" at bounding box center [294, 97] width 177 height 25
click at [215, 105] on input "Included" at bounding box center [218, 102] width 7 height 7
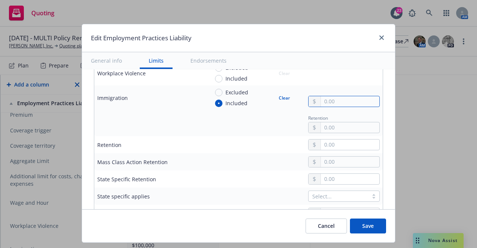
click at [331, 101] on input "text" at bounding box center [350, 101] width 58 height 10
click at [216, 124] on div "Retention" at bounding box center [294, 123] width 171 height 20
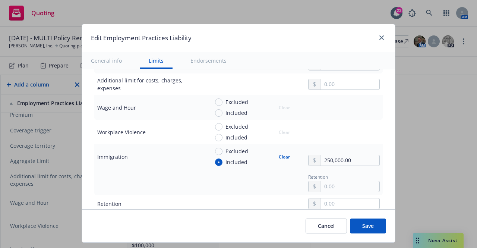
scroll to position [261, 0]
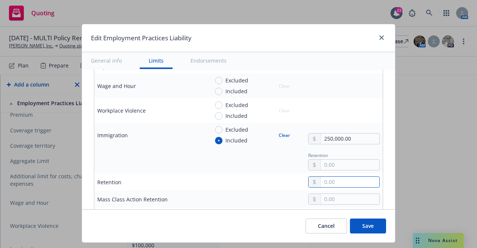
click at [324, 182] on input "text" at bounding box center [350, 182] width 58 height 10
click at [216, 90] on input "Included" at bounding box center [218, 91] width 7 height 7
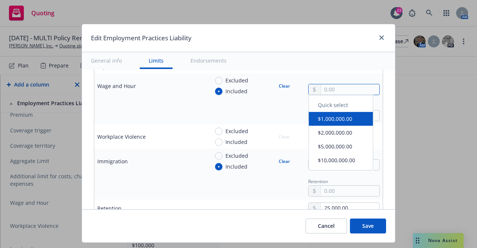
click at [354, 86] on input "text" at bounding box center [350, 89] width 58 height 10
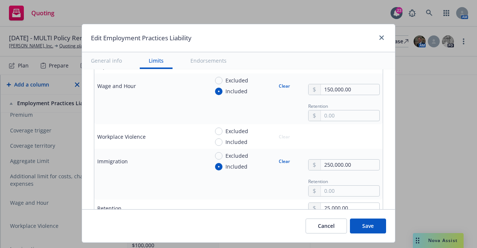
click at [259, 102] on div "Retention" at bounding box center [294, 111] width 171 height 20
click at [215, 143] on input "Included" at bounding box center [218, 141] width 7 height 7
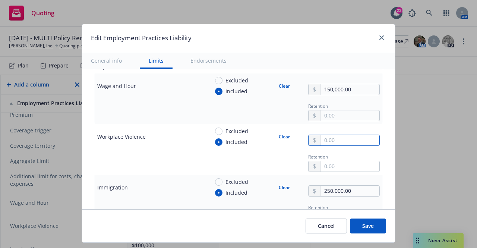
click at [333, 137] on input "text" at bounding box center [350, 140] width 58 height 10
click at [209, 125] on td "Excluded Included Clear 50,000.00" at bounding box center [294, 136] width 177 height 25
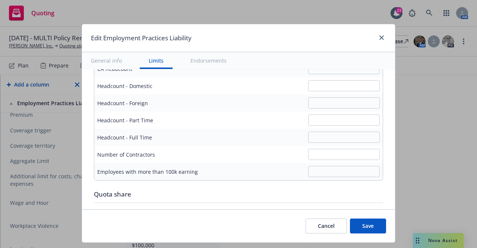
scroll to position [521, 0]
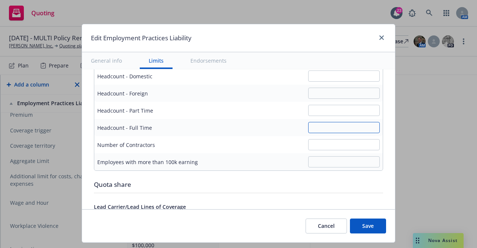
click at [322, 128] on input "text" at bounding box center [344, 127] width 72 height 11
click at [254, 138] on td at bounding box center [294, 144] width 177 height 17
click at [334, 160] on input "text" at bounding box center [344, 161] width 72 height 11
click at [321, 138] on td at bounding box center [294, 144] width 177 height 17
click at [321, 144] on input "text" at bounding box center [344, 144] width 72 height 11
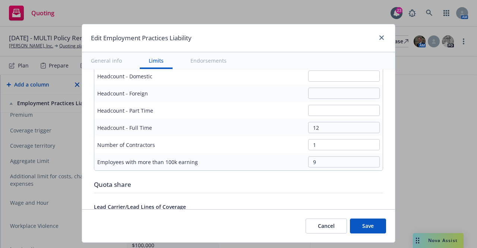
click at [257, 164] on div "9" at bounding box center [294, 161] width 171 height 11
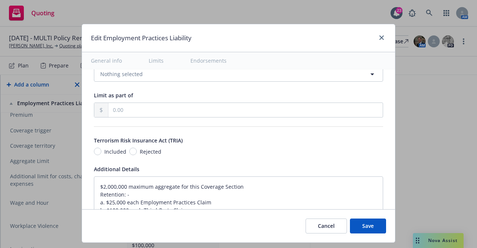
scroll to position [670, 0]
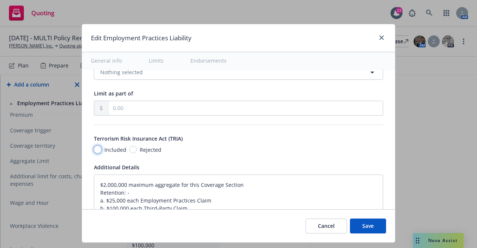
click at [94, 150] on input "Included" at bounding box center [97, 149] width 7 height 7
click at [368, 229] on button "Save" at bounding box center [368, 225] width 36 height 15
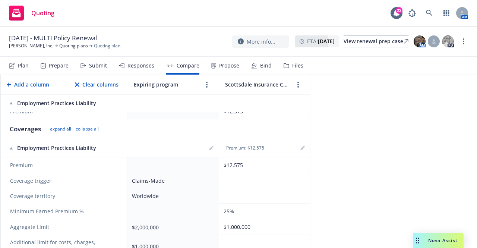
scroll to position [165, 0]
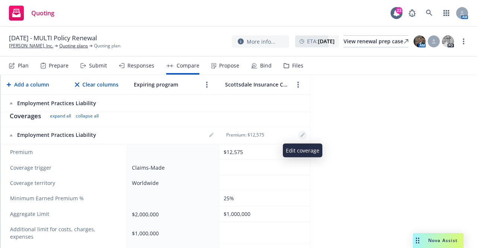
click at [303, 135] on icon "editPencil" at bounding box center [302, 136] width 4 height 4
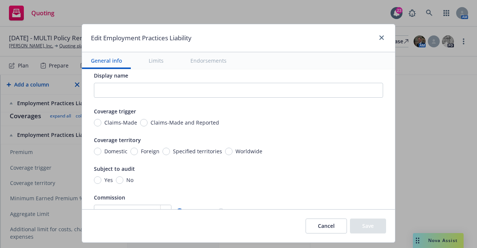
scroll to position [0, 0]
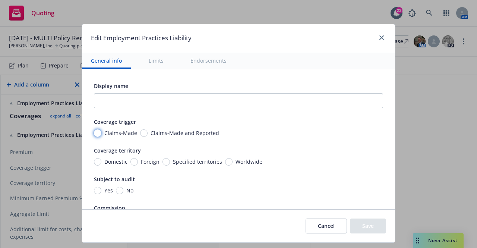
click at [94, 134] on input "Claims-Made" at bounding box center [97, 132] width 7 height 7
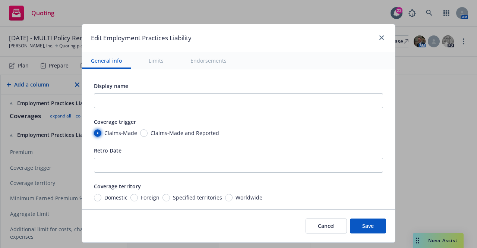
scroll to position [74, 0]
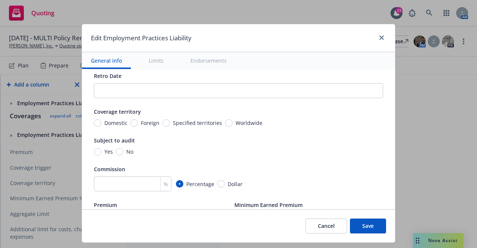
click at [154, 78] on div "Retro Date" at bounding box center [238, 75] width 289 height 9
click at [156, 90] on input "Retro Date" at bounding box center [238, 90] width 289 height 15
click at [351, 130] on div "Display name Coverage trigger Claims-Made Claims-Made and Reported Retro Date 1…" at bounding box center [238, 117] width 289 height 220
click at [103, 181] on input "number" at bounding box center [132, 183] width 77 height 15
click at [234, 163] on div "Display name Coverage trigger Claims-Made Claims-Made and Reported Retro Date 1…" at bounding box center [238, 117] width 289 height 220
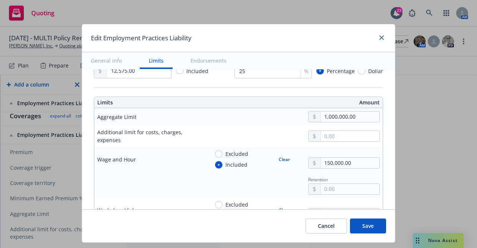
scroll to position [223, 0]
click at [327, 135] on input "text" at bounding box center [350, 135] width 58 height 10
click at [344, 119] on input "1,000,000.00" at bounding box center [350, 116] width 58 height 10
drag, startPoint x: 360, startPoint y: 116, endPoint x: 317, endPoint y: 115, distance: 43.2
click at [321, 115] on input "1,000,000.00" at bounding box center [350, 116] width 58 height 10
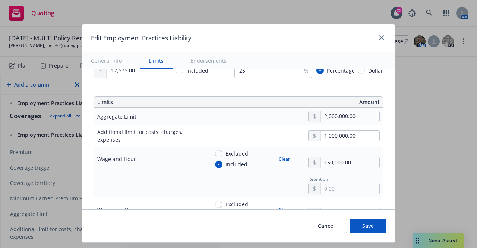
click at [241, 133] on div "1,000,000.00" at bounding box center [294, 135] width 171 height 11
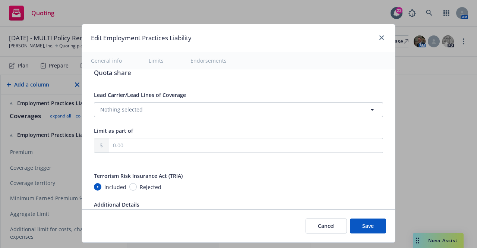
scroll to position [670, 0]
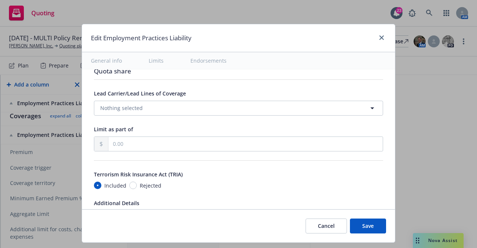
click at [369, 224] on button "Save" at bounding box center [368, 225] width 36 height 15
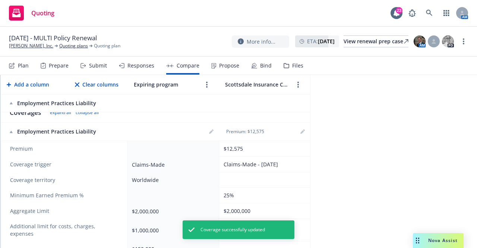
scroll to position [165, 0]
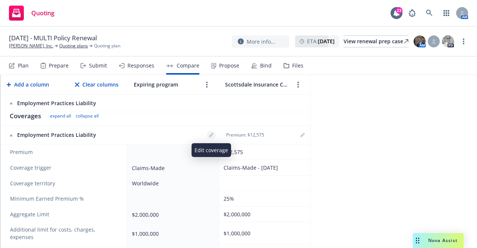
click at [215, 137] on link "editPencil" at bounding box center [211, 134] width 9 height 9
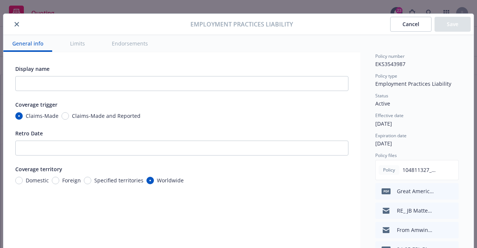
scroll to position [0, 0]
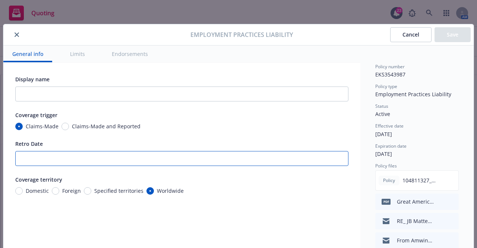
click at [37, 156] on input "Retro Date" at bounding box center [181, 158] width 333 height 15
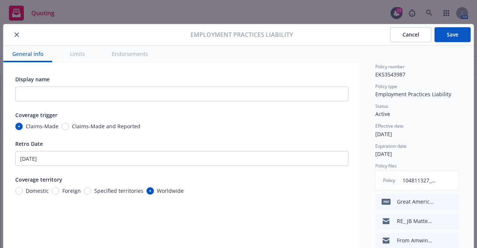
click at [59, 201] on div "Display name Coverage trigger Claims-Made Claims-Made and Reported Retro Date 1…" at bounding box center [181, 184] width 333 height 220
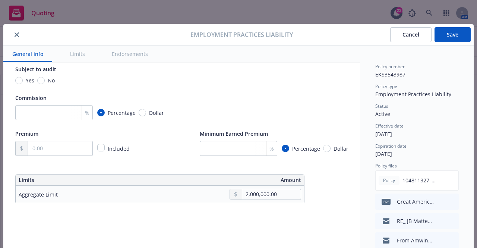
scroll to position [149, 0]
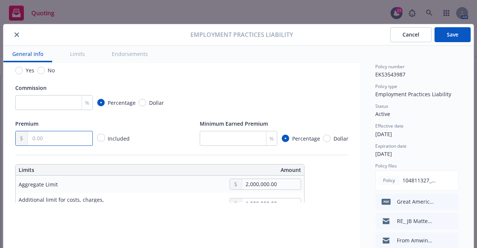
click at [59, 140] on input "text" at bounding box center [60, 138] width 64 height 14
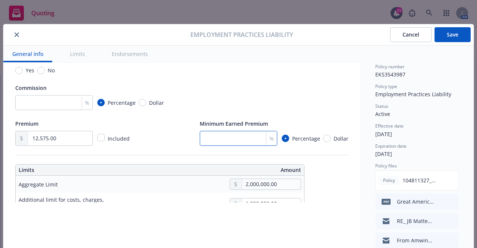
click at [240, 142] on input "number" at bounding box center [238, 138] width 77 height 15
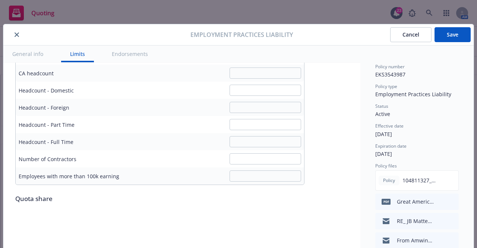
scroll to position [559, 0]
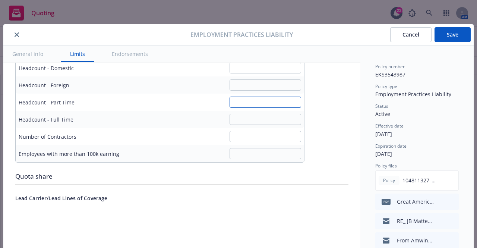
click at [245, 107] on input "text" at bounding box center [265, 101] width 72 height 11
click at [245, 116] on input "text" at bounding box center [265, 119] width 72 height 11
click at [245, 136] on input "text" at bounding box center [265, 136] width 72 height 11
click at [242, 159] on td at bounding box center [215, 153] width 177 height 17
click at [242, 153] on input "text" at bounding box center [265, 153] width 72 height 11
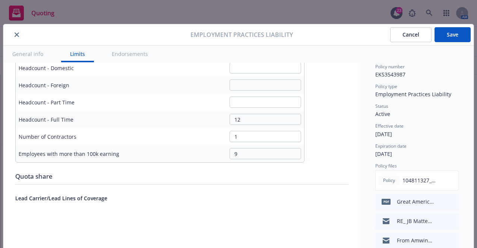
click at [225, 180] on div "Quota share" at bounding box center [181, 176] width 333 height 10
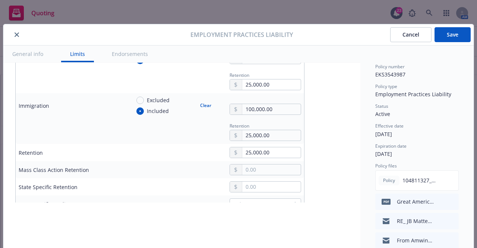
scroll to position [372, 0]
drag, startPoint x: 268, startPoint y: 136, endPoint x: 216, endPoint y: 132, distance: 52.2
click at [216, 132] on div "Retention 25,000.00" at bounding box center [215, 130] width 171 height 20
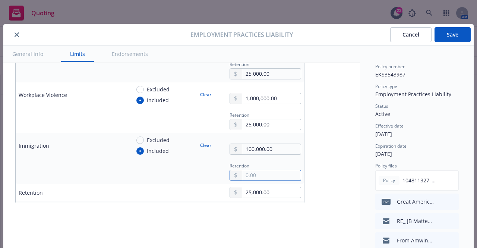
scroll to position [298, 0]
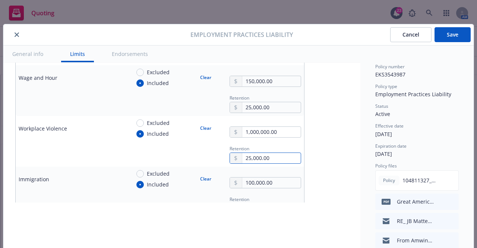
drag, startPoint x: 228, startPoint y: 159, endPoint x: 204, endPoint y: 159, distance: 23.5
click at [204, 159] on div "Retention 25,000.00" at bounding box center [215, 153] width 171 height 20
drag, startPoint x: 280, startPoint y: 108, endPoint x: 201, endPoint y: 106, distance: 78.6
click at [201, 106] on div "Retention 25,000.00" at bounding box center [215, 103] width 171 height 20
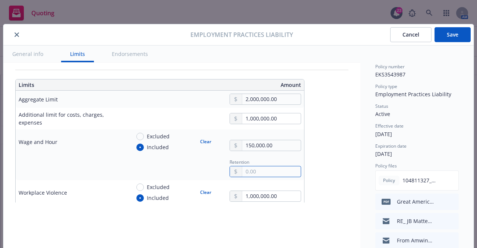
scroll to position [223, 0]
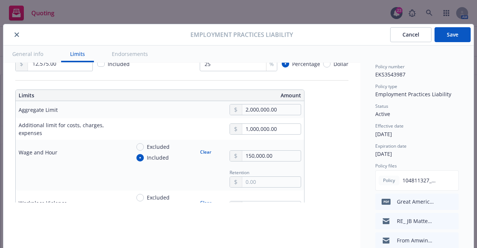
click at [457, 34] on button "Save" at bounding box center [452, 34] width 36 height 15
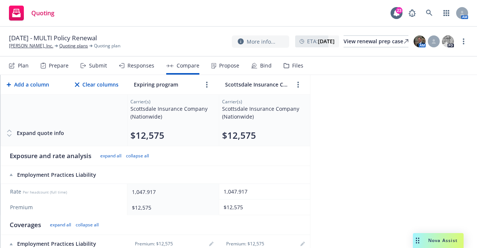
scroll to position [0, 0]
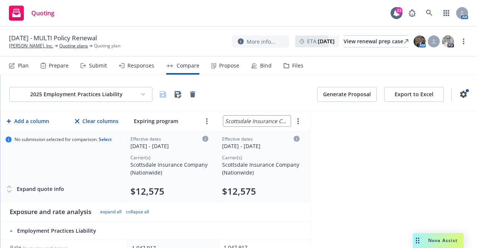
click at [242, 122] on input "Scottsdale Insurance Company (Nationwide)" at bounding box center [256, 120] width 67 height 11
drag, startPoint x: 236, startPoint y: 91, endPoint x: 210, endPoint y: 87, distance: 26.4
click at [235, 90] on div "2025 Employment Practices Liability Generate Proposal Export to Excel" at bounding box center [238, 94] width 458 height 15
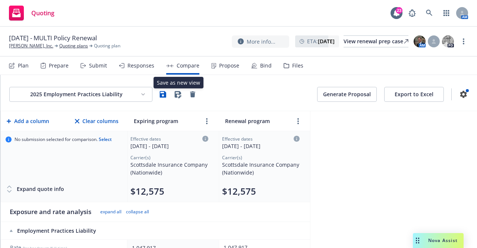
click at [156, 95] on div "2025 Employment Practices Liability Save as new view Save as new view" at bounding box center [103, 94] width 188 height 15
click at [161, 94] on icon "button" at bounding box center [163, 94] width 6 height 6
click at [334, 96] on button "Generate Proposal" at bounding box center [347, 94] width 60 height 15
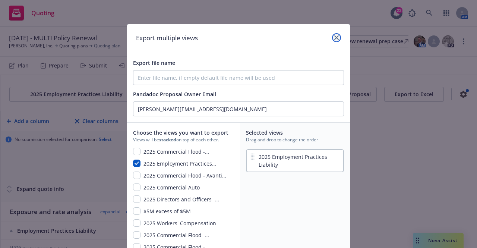
click at [334, 39] on icon "close" at bounding box center [336, 37] width 4 height 4
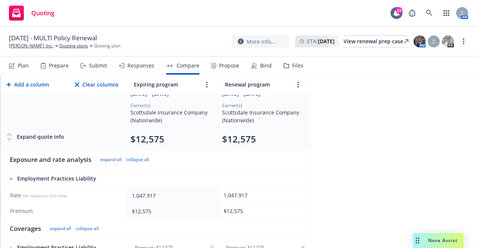
scroll to position [74, 0]
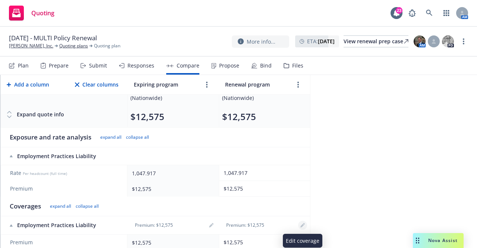
click at [303, 223] on icon "editPencil" at bounding box center [302, 225] width 4 height 4
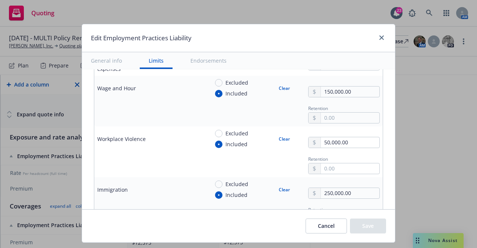
scroll to position [298, 0]
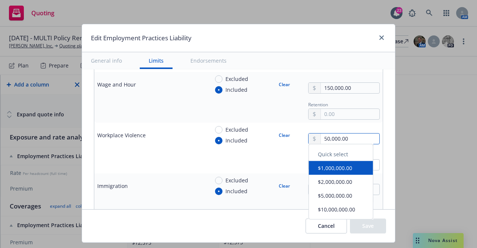
click at [321, 138] on input "50,000.00" at bounding box center [350, 138] width 58 height 10
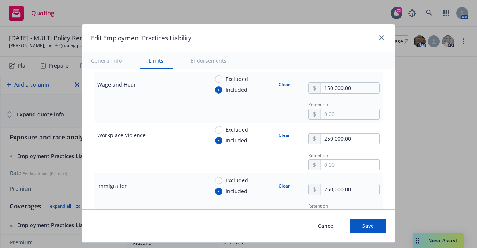
drag, startPoint x: 184, startPoint y: 159, endPoint x: 177, endPoint y: 159, distance: 7.1
click at [182, 159] on div at bounding box center [150, 160] width 106 height 9
click at [359, 228] on button "Save" at bounding box center [368, 225] width 36 height 15
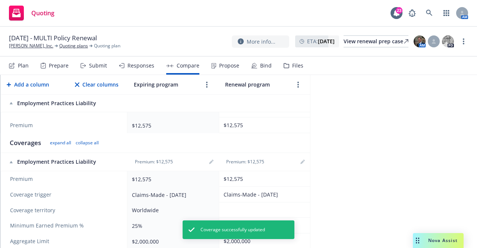
scroll to position [149, 0]
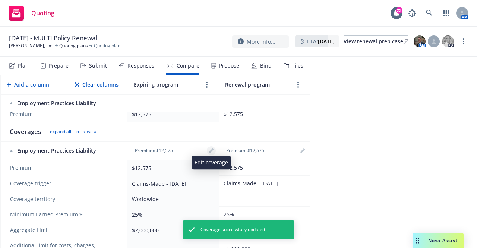
click at [211, 151] on icon "editPencil" at bounding box center [211, 151] width 4 height 4
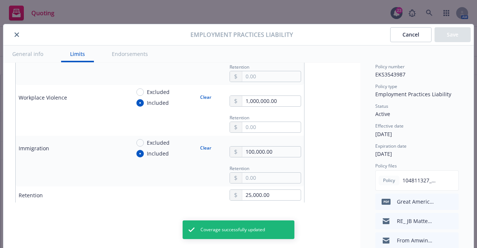
scroll to position [335, 0]
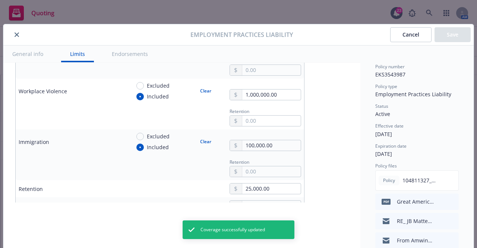
drag, startPoint x: 272, startPoint y: 100, endPoint x: 235, endPoint y: 95, distance: 37.7
click at [235, 95] on td "Excluded Included Clear 1,000,000.00" at bounding box center [215, 91] width 177 height 25
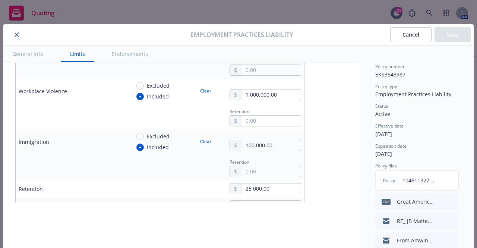
click at [290, 93] on input "1,000,000.00" at bounding box center [271, 94] width 58 height 10
click at [196, 111] on div "Retention" at bounding box center [215, 116] width 171 height 20
click at [449, 35] on button "Save" at bounding box center [452, 34] width 36 height 15
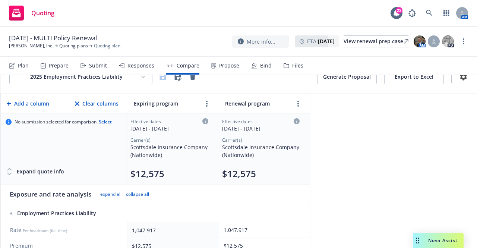
scroll to position [0, 0]
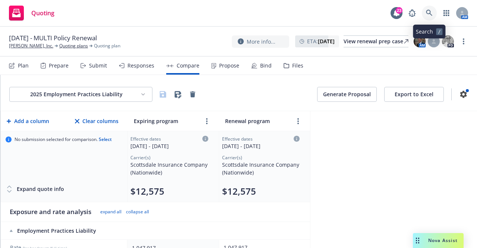
click at [431, 14] on icon at bounding box center [429, 13] width 7 height 7
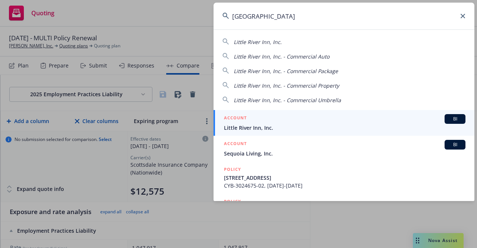
click at [268, 127] on span "Little River Inn, Inc." at bounding box center [344, 128] width 241 height 8
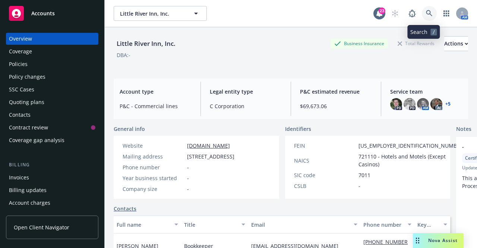
click at [426, 13] on icon at bounding box center [429, 13] width 7 height 7
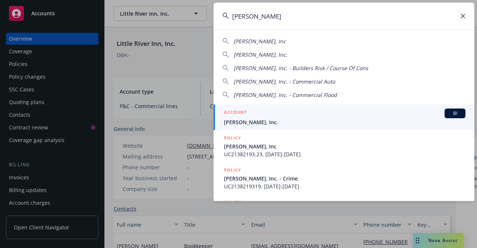
type input "[PERSON_NAME]"
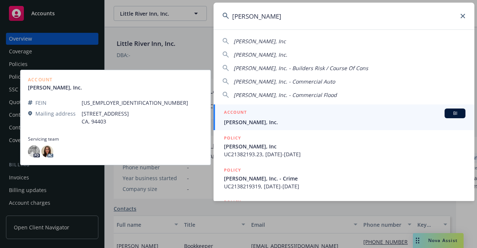
click at [266, 113] on div "ACCOUNT BI" at bounding box center [344, 113] width 241 height 10
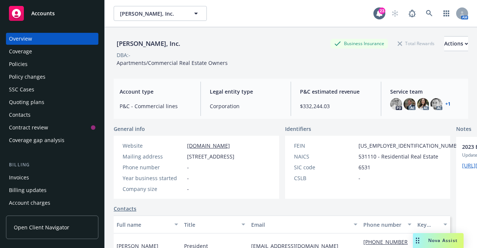
click at [32, 101] on div "Quoting plans" at bounding box center [26, 102] width 35 height 12
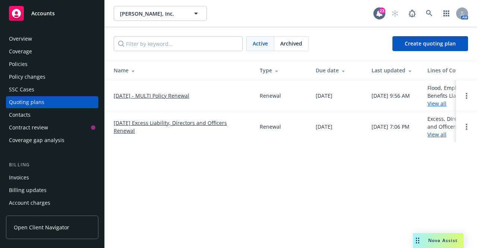
click at [165, 94] on link "[DATE] - MULTI Policy Renewal" at bounding box center [152, 96] width 76 height 8
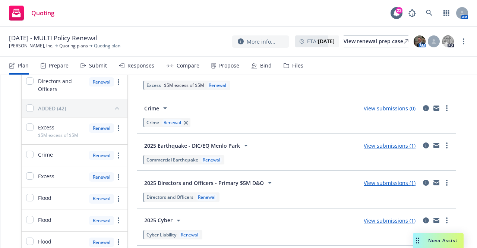
scroll to position [74, 0]
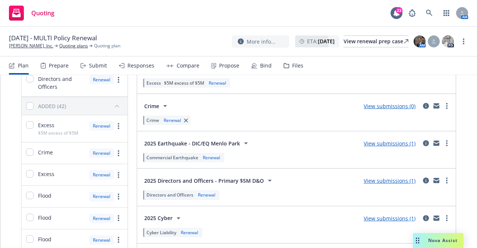
click at [395, 183] on link "View submissions (1)" at bounding box center [389, 180] width 52 height 7
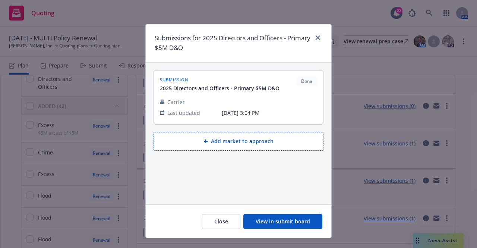
click at [299, 225] on button "View in submit board" at bounding box center [282, 221] width 79 height 15
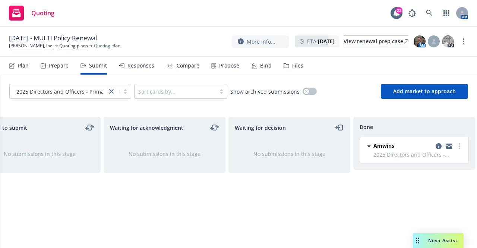
scroll to position [0, 162]
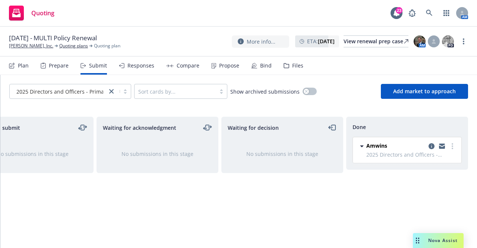
click at [181, 65] on div "Compare" at bounding box center [188, 66] width 23 height 6
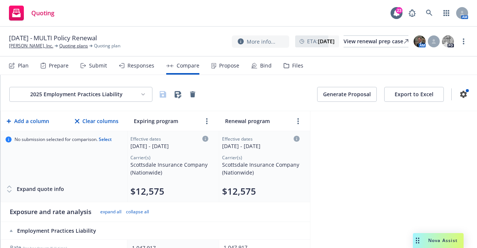
click at [120, 95] on html "Quoting 23 AM 10/01/25 - MULTI Policy Renewal JB Matteson, Inc. Quoting plans Q…" at bounding box center [238, 124] width 477 height 248
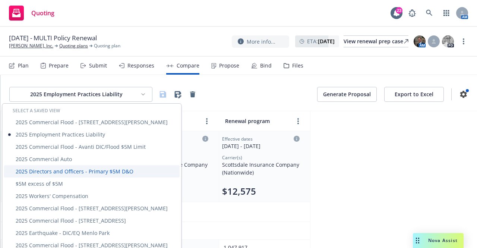
click at [74, 169] on div "2025 Directors and Officers - Primary $5M D&O" at bounding box center [92, 171] width 176 height 12
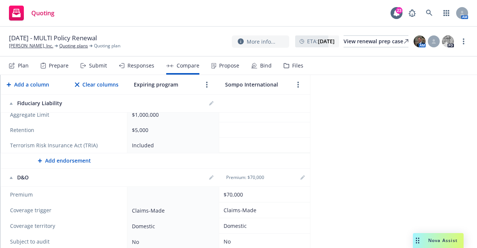
scroll to position [261, 0]
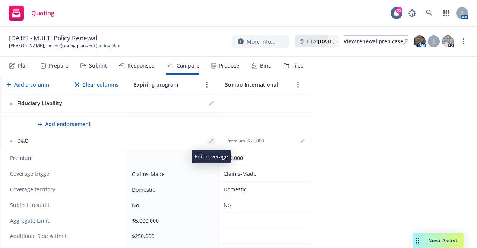
click at [211, 142] on icon "editPencil" at bounding box center [211, 141] width 4 height 4
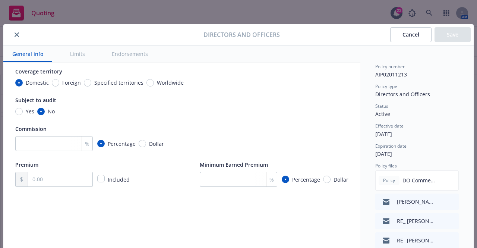
scroll to position [112, 0]
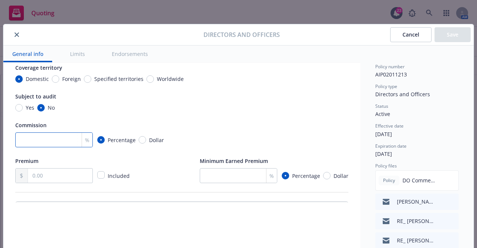
click at [43, 144] on input "number" at bounding box center [53, 139] width 77 height 15
click at [38, 176] on input "text" at bounding box center [60, 175] width 64 height 14
type textarea "x"
type input "7.00"
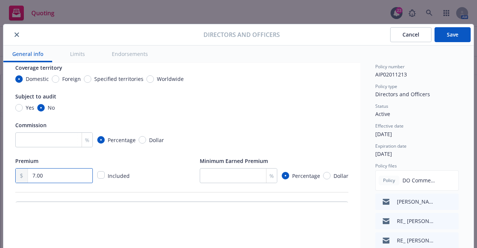
type textarea "x"
type input "70.00"
type textarea "x"
type input "700.00"
type textarea "x"
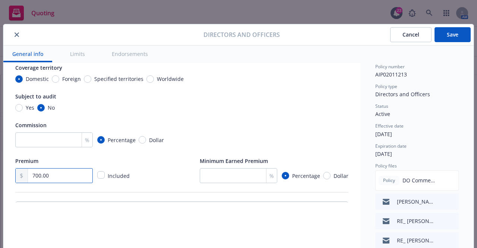
type input "7,000.00"
type textarea "x"
type input "70,000.00"
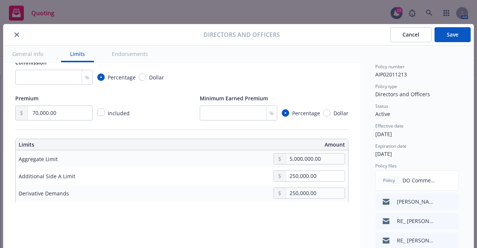
scroll to position [149, 0]
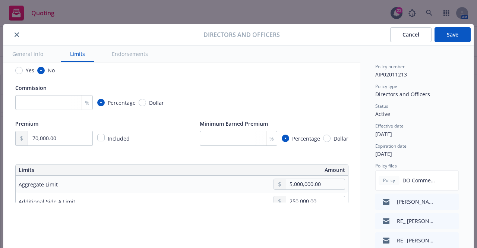
click at [446, 38] on button "Save" at bounding box center [452, 34] width 36 height 15
type textarea "x"
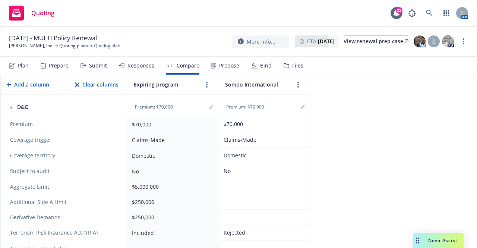
scroll to position [298, 0]
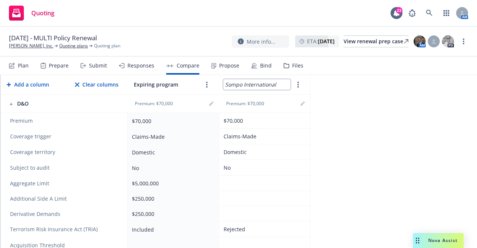
click at [264, 84] on input "Sompo International" at bounding box center [256, 84] width 67 height 11
click at [265, 84] on input "Sompo International" at bounding box center [256, 84] width 67 height 11
click at [266, 84] on input "Sompo International" at bounding box center [256, 84] width 67 height 11
click at [276, 85] on input "Sompo International" at bounding box center [256, 84] width 67 height 11
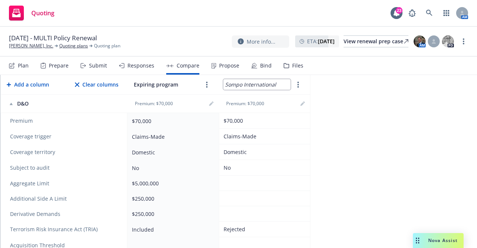
click at [278, 84] on input "Sompo International" at bounding box center [256, 84] width 67 height 11
drag, startPoint x: 280, startPoint y: 82, endPoint x: 206, endPoint y: 88, distance: 75.1
click at [208, 79] on tr "Add a column Clear columns Expiring program Sompo International" at bounding box center [155, 84] width 309 height 20
type input "Renewal program"
click at [302, 103] on icon "editPencil" at bounding box center [302, 104] width 4 height 4
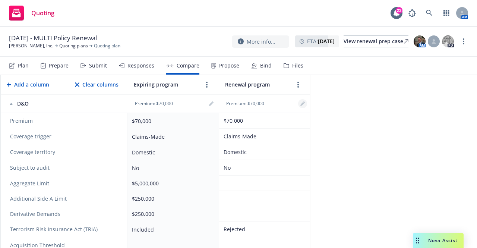
type textarea "x"
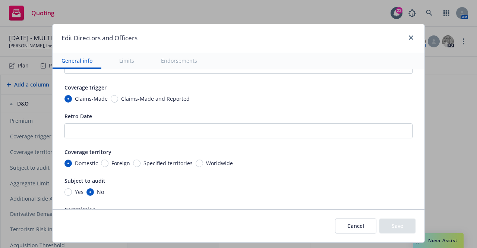
scroll to position [37, 0]
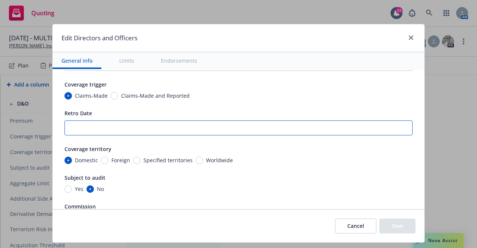
click at [97, 123] on input "Retro Date" at bounding box center [238, 127] width 348 height 15
type input "1"
type textarea "x"
type input "10"
type textarea "x"
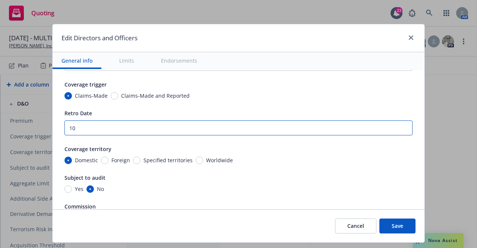
type input "10/"
type textarea "x"
type input "10/1"
type textarea "x"
type input "10/1/"
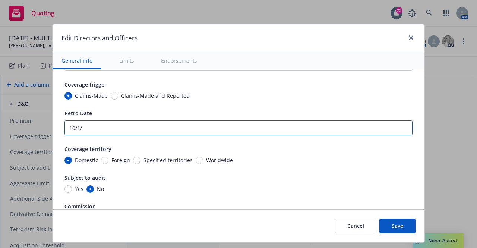
type textarea "x"
type input "10/1/2"
type textarea "x"
type input "10/1/20"
type textarea "x"
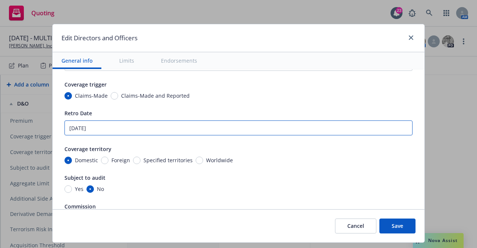
type input "10/1/201"
type textarea "x"
type input "10/1/2013"
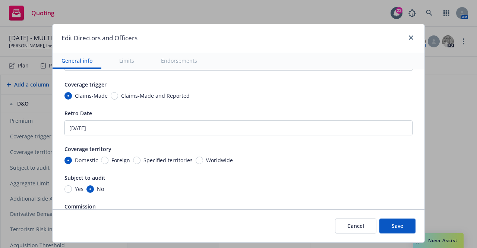
click at [139, 181] on div "Subject to audit" at bounding box center [238, 177] width 348 height 9
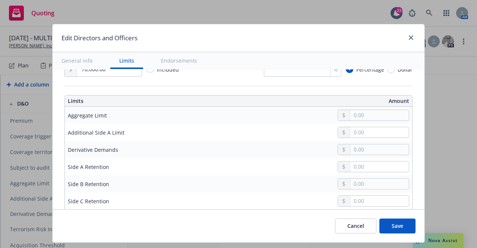
scroll to position [261, 0]
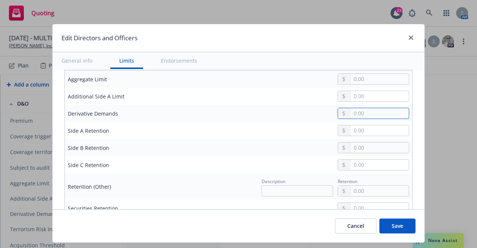
click at [363, 114] on input "text" at bounding box center [379, 113] width 58 height 10
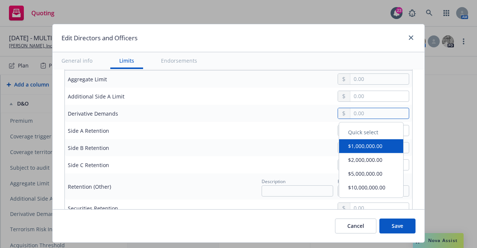
type textarea "x"
type input "2.00"
type textarea "x"
type input "25.00"
type textarea "x"
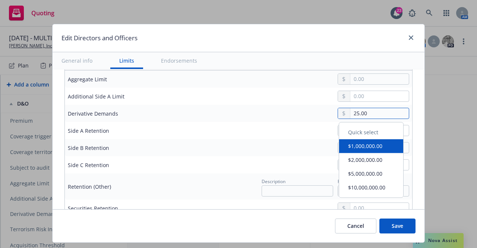
type input "250.00"
type textarea "x"
type input "2,500.00"
type textarea "x"
type input "25,000.00"
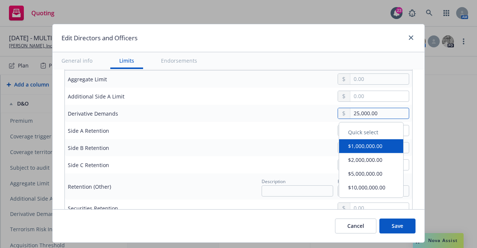
type textarea "x"
type input "250,000.00"
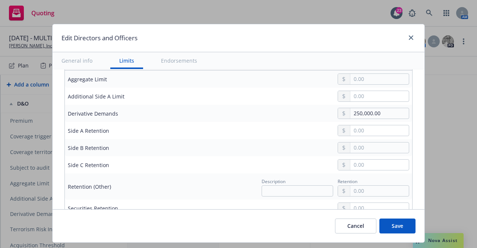
click at [278, 107] on td "250,000.00" at bounding box center [294, 113] width 235 height 17
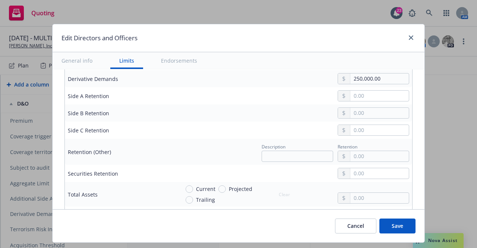
scroll to position [298, 0]
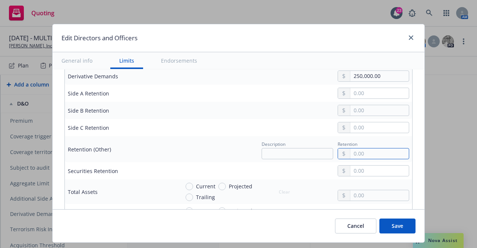
click at [379, 153] on input "text" at bounding box center [379, 153] width 58 height 10
type textarea "x"
type input "2.00"
type textarea "x"
type input "25.00"
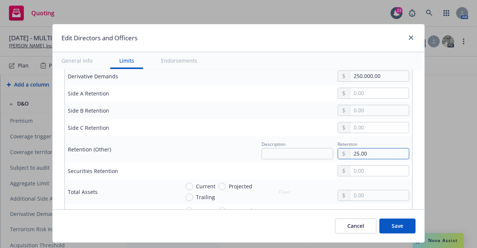
type textarea "x"
type input "250.00"
type textarea "x"
type input "2,500.00"
type textarea "x"
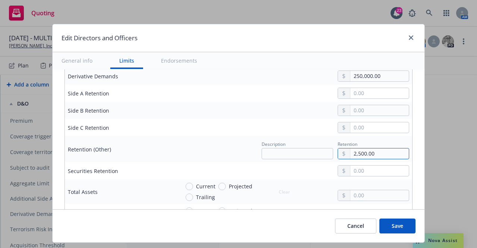
type input "25,000.00"
type textarea "x"
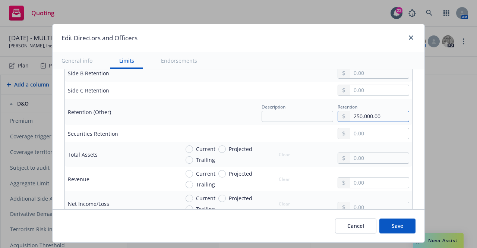
type input "250,000.00"
click at [219, 117] on div "Description Retention 250,000.00" at bounding box center [293, 112] width 229 height 20
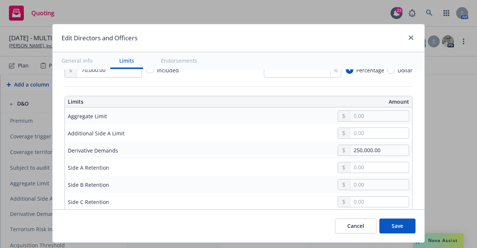
scroll to position [223, 0]
drag, startPoint x: 358, startPoint y: 129, endPoint x: 360, endPoint y: 135, distance: 6.2
click at [359, 132] on input "text" at bounding box center [379, 133] width 58 height 10
type textarea "x"
type input "2.00"
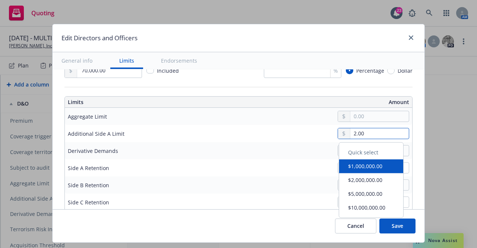
type textarea "x"
type input "25.00"
type textarea "x"
type input "250.00"
type textarea "x"
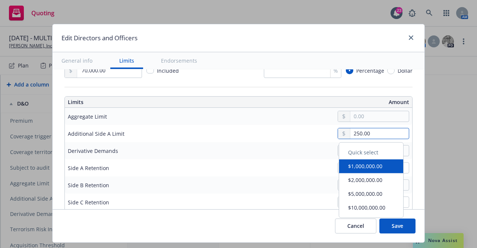
type input "2,500.00"
type textarea "x"
type input "25,000.00"
type textarea "x"
type input "250,000.00"
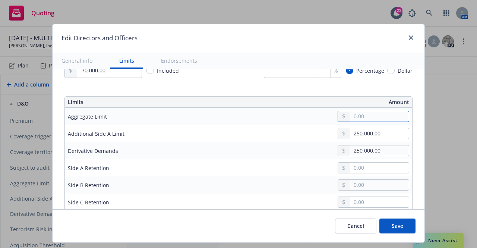
click at [364, 113] on input "text" at bounding box center [379, 116] width 58 height 10
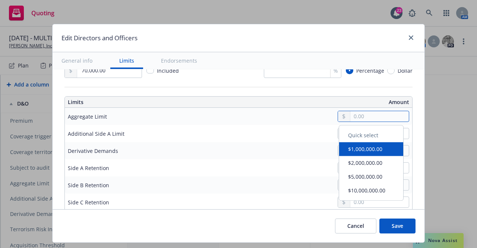
type textarea "x"
type input "5.00"
type textarea "x"
type input "50.00"
type textarea "x"
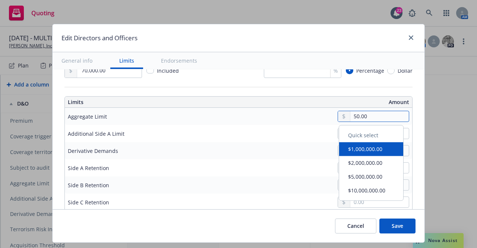
type input "500.00"
type textarea "x"
type input "5,000.00"
type textarea "x"
type input "500,000.00"
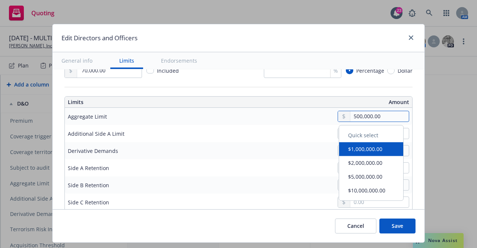
type textarea "x"
type input "5,000,000.00"
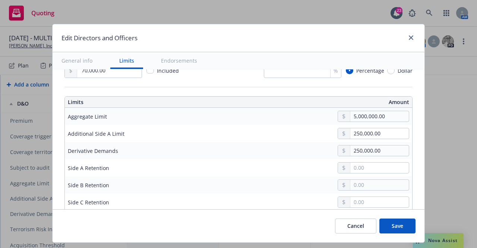
click at [239, 160] on td at bounding box center [294, 167] width 235 height 17
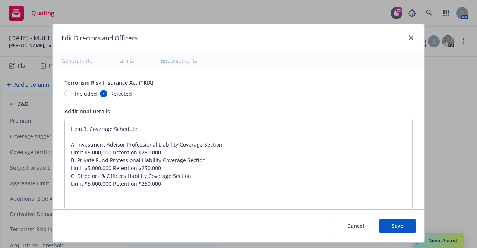
scroll to position [745, 0]
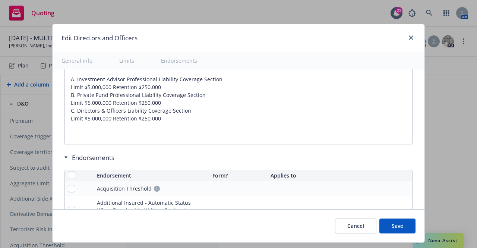
type textarea "x"
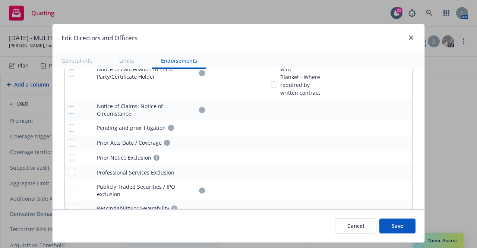
scroll to position [1183, 0]
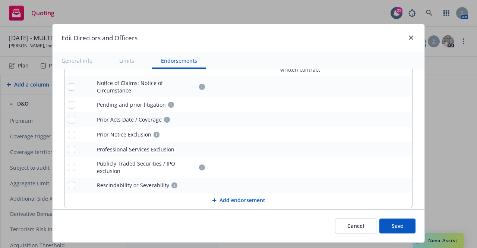
click at [225, 193] on button "Add endorsement" at bounding box center [238, 200] width 347 height 15
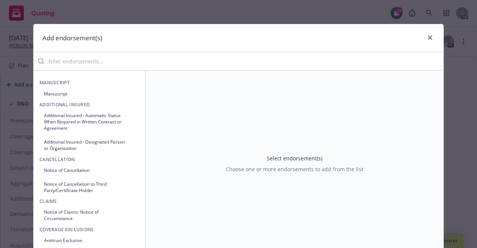
click at [91, 61] on input "search" at bounding box center [243, 61] width 399 height 15
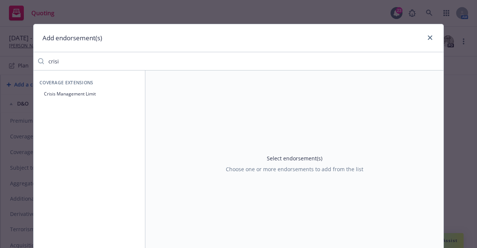
type input "crisi"
click at [88, 91] on button "Crisis Management Limit" at bounding box center [88, 94] width 99 height 12
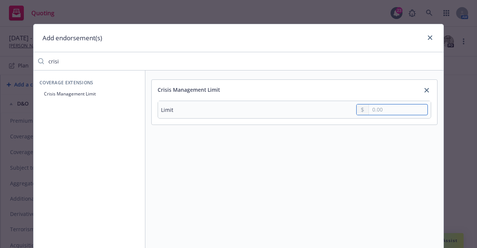
click at [384, 113] on input "text" at bounding box center [398, 109] width 58 height 10
click at [425, 90] on icon "close" at bounding box center [426, 90] width 4 height 4
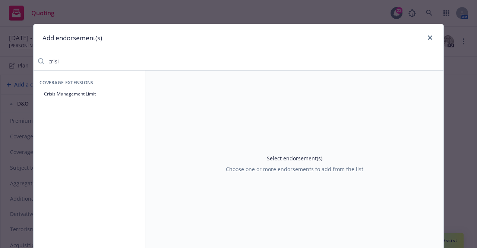
click at [148, 57] on input "crisi" at bounding box center [243, 61] width 399 height 15
drag, startPoint x: 125, startPoint y: 58, endPoint x: -22, endPoint y: 47, distance: 146.8
click at [0, 47] on html "Quoting 23 AM 10/01/25 - MULTI Policy Renewal JB Matteson, Inc. Quoting plans Q…" at bounding box center [238, 124] width 477 height 248
type input "h"
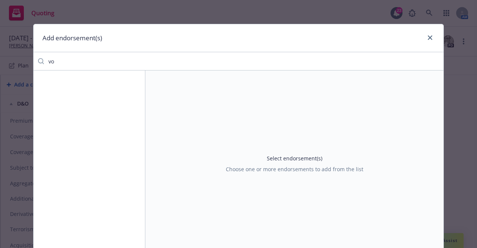
type input "v"
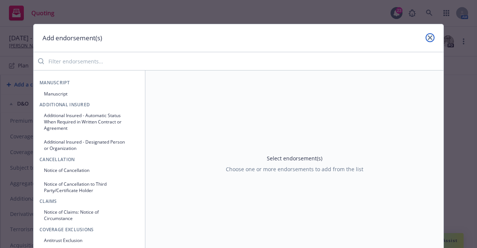
click at [428, 37] on icon "close" at bounding box center [430, 37] width 4 height 4
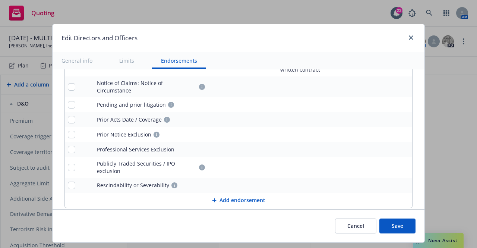
click at [407, 224] on button "Save" at bounding box center [397, 225] width 36 height 15
type textarea "x"
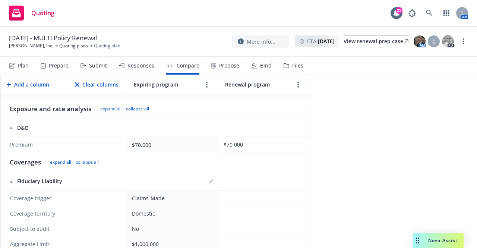
scroll to position [0, 0]
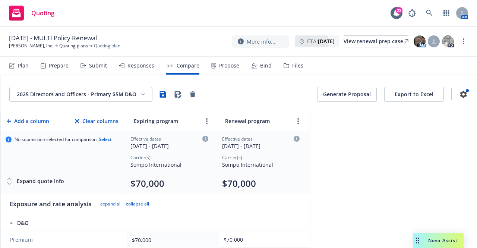
click at [25, 69] on div "Plan" at bounding box center [23, 66] width 11 height 6
click at [165, 96] on icon "button" at bounding box center [163, 94] width 6 height 6
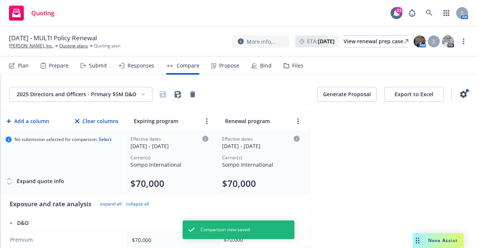
click at [15, 67] on div "Plan" at bounding box center [19, 66] width 20 height 18
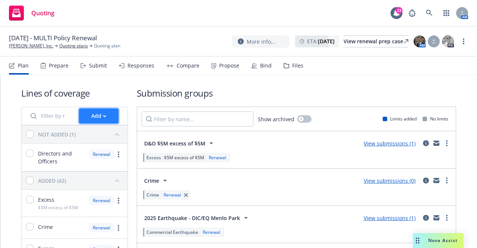
click at [94, 115] on div "Add" at bounding box center [98, 116] width 15 height 14
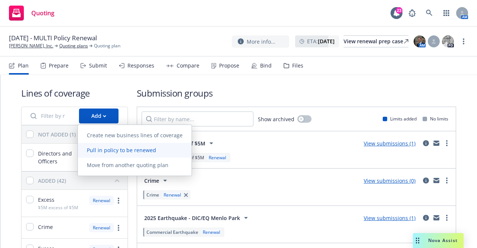
click at [121, 153] on span "Pull in policy to be renewed" at bounding box center [121, 149] width 87 height 7
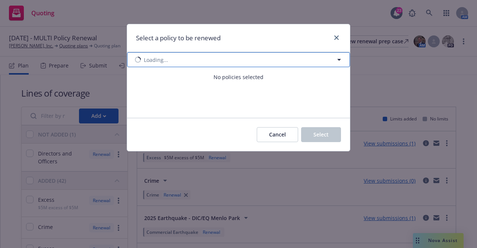
click at [184, 64] on button "Loading..." at bounding box center [238, 59] width 223 height 15
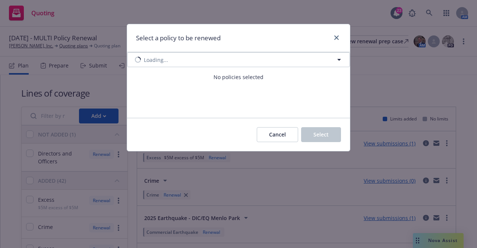
select select "ACTIVE"
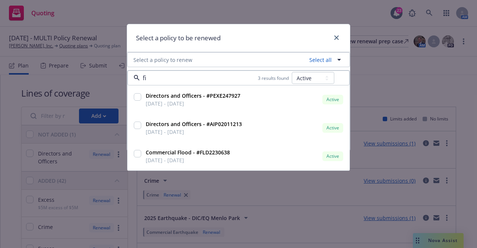
type input "f"
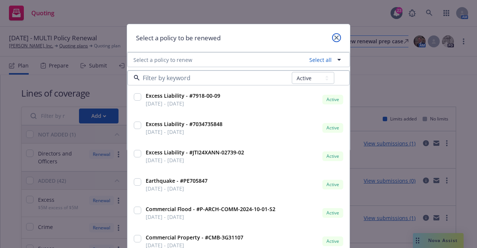
click at [334, 38] on icon "close" at bounding box center [336, 37] width 4 height 4
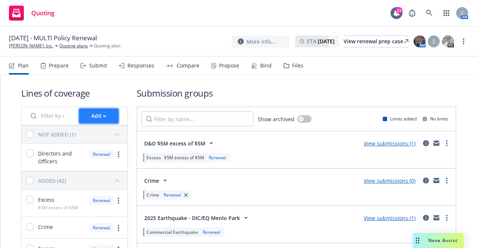
click at [96, 122] on div "Add" at bounding box center [98, 116] width 15 height 14
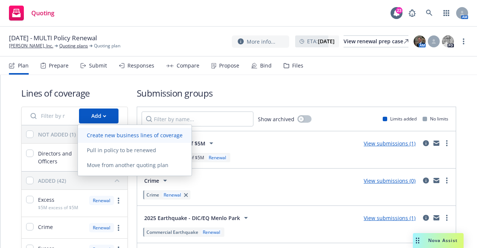
click at [108, 139] on link "Create new business lines of coverage" at bounding box center [135, 135] width 114 height 15
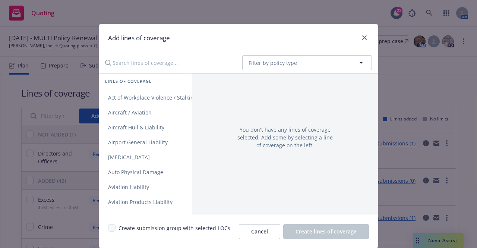
click at [182, 66] on input "Search lines of coverage..." at bounding box center [169, 62] width 136 height 15
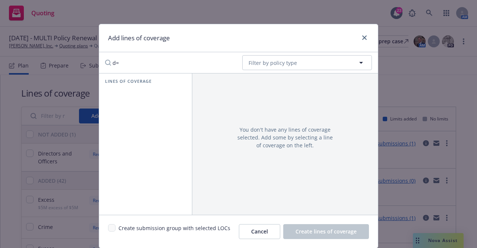
type input "d"
type input "fid"
click at [136, 109] on span "Fiduciary Liability" at bounding box center [129, 112] width 61 height 7
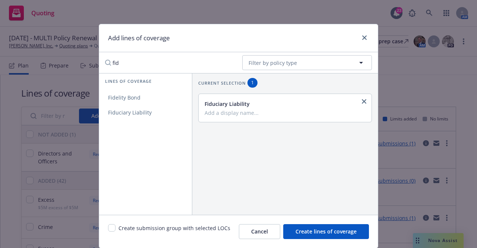
click at [233, 116] on div "Fiduciary Liability" at bounding box center [284, 108] width 173 height 28
click at [231, 114] on input "Add a display name..." at bounding box center [283, 112] width 159 height 7
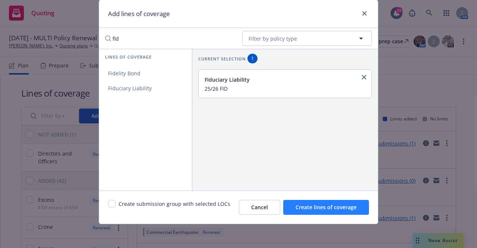
type input "25/26 FID"
click at [316, 204] on span "Create lines of coverage" at bounding box center [325, 206] width 61 height 7
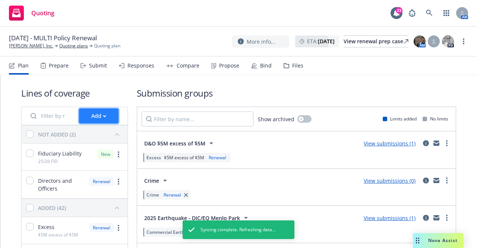
click at [94, 116] on div "Add" at bounding box center [98, 116] width 15 height 14
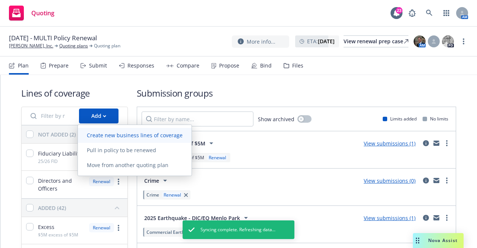
click at [108, 140] on link "Create new business lines of coverage" at bounding box center [135, 135] width 114 height 15
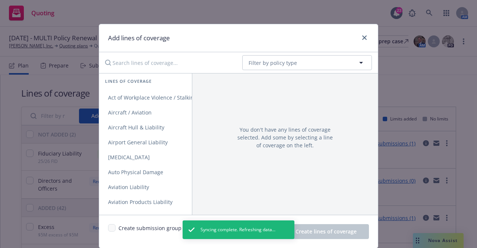
click at [170, 58] on input "Search lines of coverage..." at bounding box center [169, 62] width 136 height 15
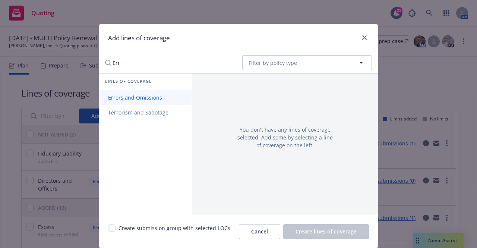
type input "Err"
click at [121, 99] on span "Errors and Omissions" at bounding box center [135, 97] width 72 height 7
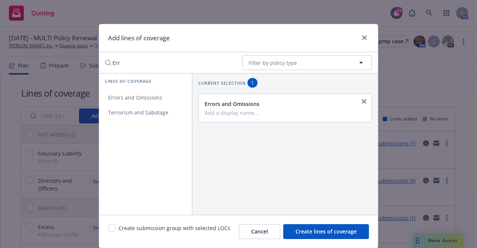
click at [237, 113] on input "Add a display name..." at bounding box center [283, 112] width 159 height 7
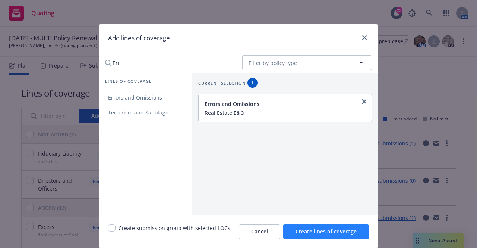
type input "Real Estate E&O"
click at [340, 228] on span "Create lines of coverage" at bounding box center [325, 231] width 61 height 7
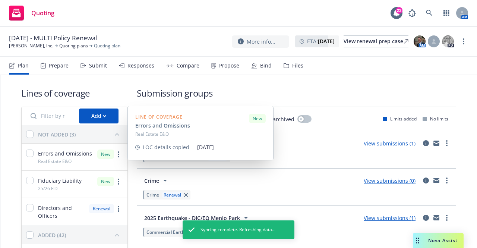
scroll to position [37, 0]
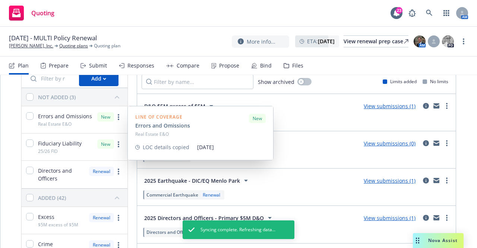
click at [30, 120] on div at bounding box center [29, 119] width 7 height 15
checkbox input "true"
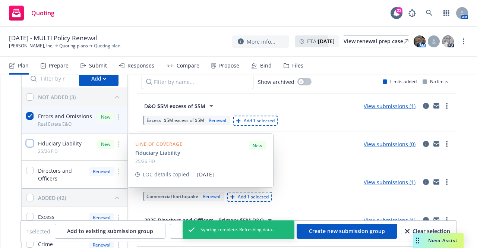
click at [29, 142] on input "checkbox" at bounding box center [29, 142] width 7 height 7
